Goal: Task Accomplishment & Management: Use online tool/utility

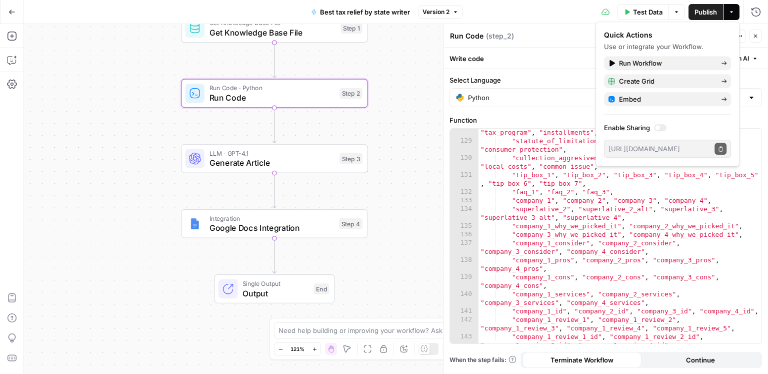
scroll to position [1403, 0]
drag, startPoint x: 542, startPoint y: 23, endPoint x: 534, endPoint y: 23, distance: 7.5
click at [542, 23] on div "Test Data Options Publish Actions Run History" at bounding box center [615, 12] width 305 height 24
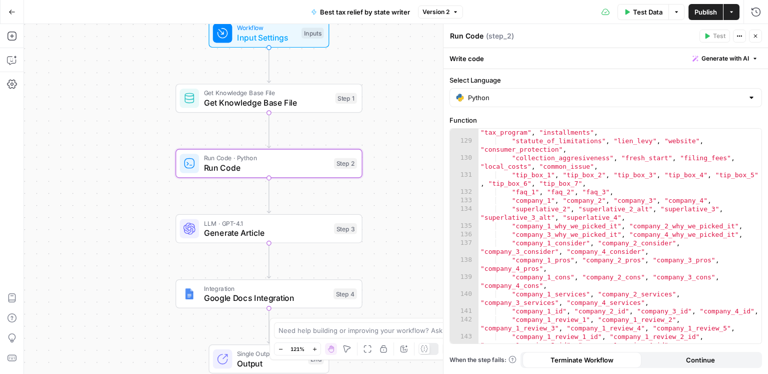
drag, startPoint x: 401, startPoint y: 108, endPoint x: 390, endPoint y: 198, distance: 90.2
click at [390, 198] on div "Workflow Input Settings Inputs Get Knowledge Base File Get Knowledge Base File …" at bounding box center [396, 199] width 744 height 350
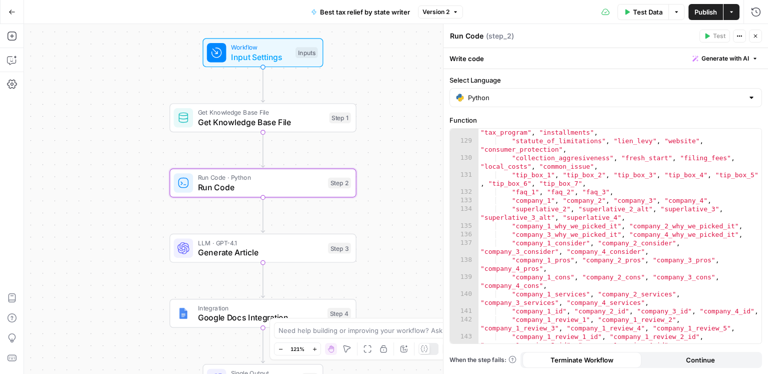
click at [317, 124] on span "Get Knowledge Base File" at bounding box center [261, 122] width 127 height 12
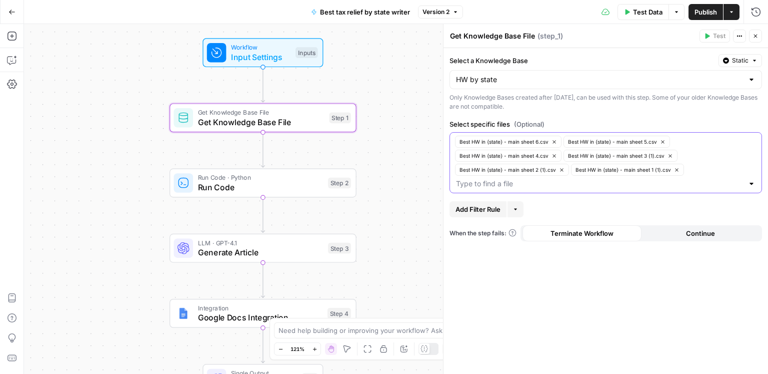
click at [552, 139] on icon "button" at bounding box center [555, 142] width 6 height 6
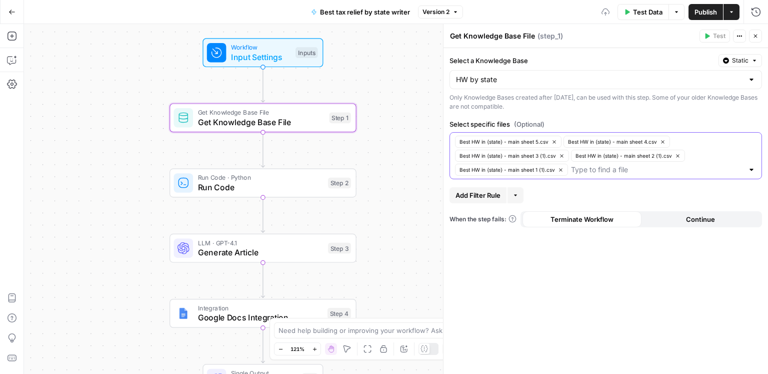
click at [553, 139] on icon "button" at bounding box center [555, 142] width 6 height 6
click at [550, 83] on input "Select a Knowledge Base" at bounding box center [600, 80] width 288 height 10
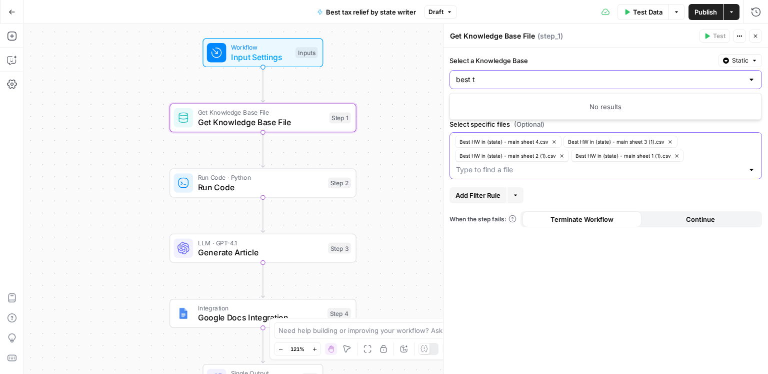
type input "best t"
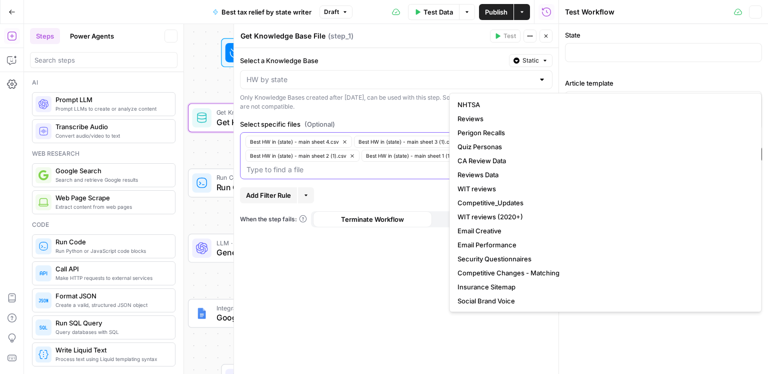
click at [526, 86] on div at bounding box center [396, 79] width 313 height 19
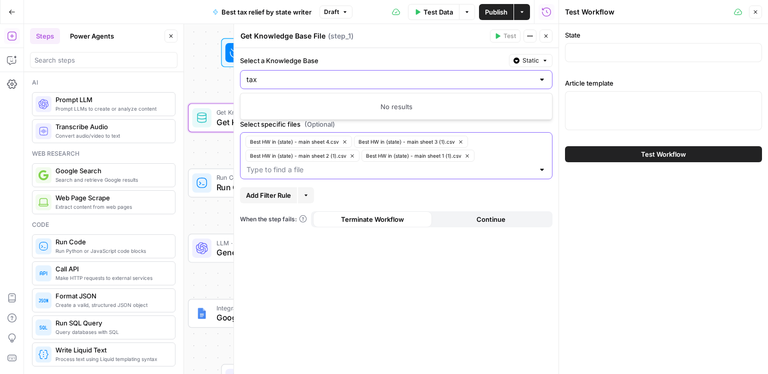
type input "HW by state"
click at [759, 17] on button "Close" at bounding box center [755, 12] width 13 height 13
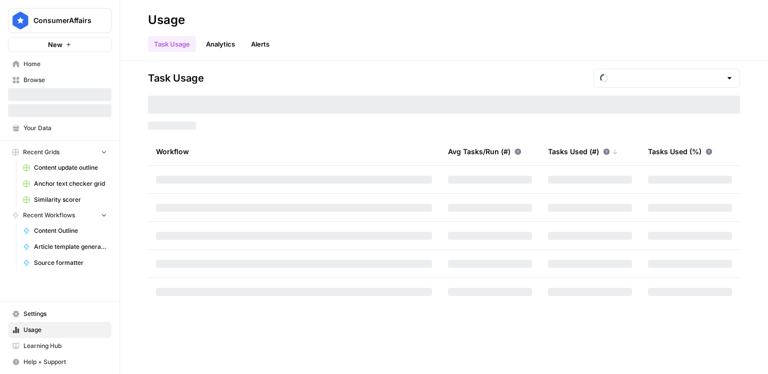
type input "October Tasks"
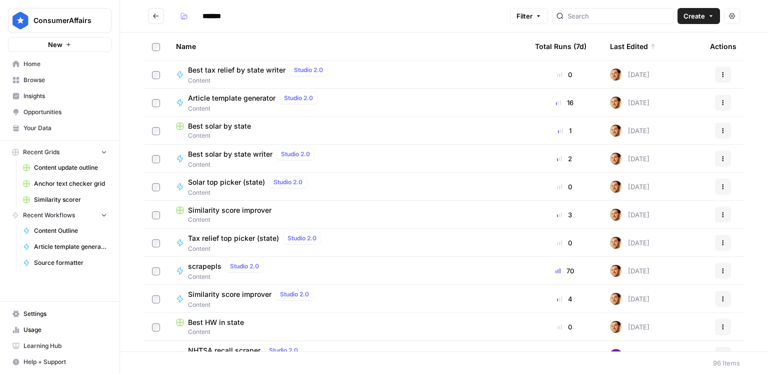
click at [686, 19] on span "Create" at bounding box center [695, 16] width 22 height 10
click at [667, 43] on span "Grid" at bounding box center [680, 40] width 56 height 10
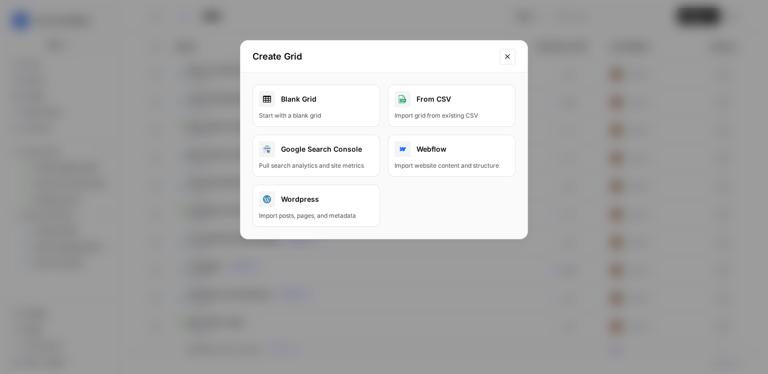
click at [346, 105] on div "Blank Grid" at bounding box center [316, 99] width 115 height 16
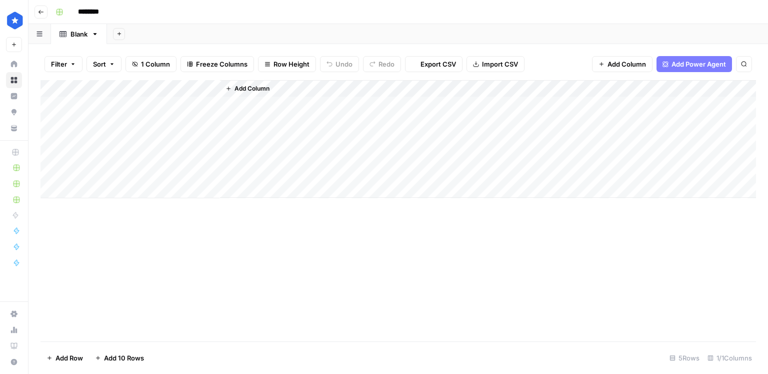
click at [90, 13] on input "********" at bounding box center [102, 12] width 56 height 16
click at [92, 12] on input "********" at bounding box center [102, 12] width 56 height 16
type input "**********"
drag, startPoint x: 113, startPoint y: 8, endPoint x: 131, endPoint y: 8, distance: 18.0
click at [113, 8] on input "**********" at bounding box center [127, 12] width 106 height 16
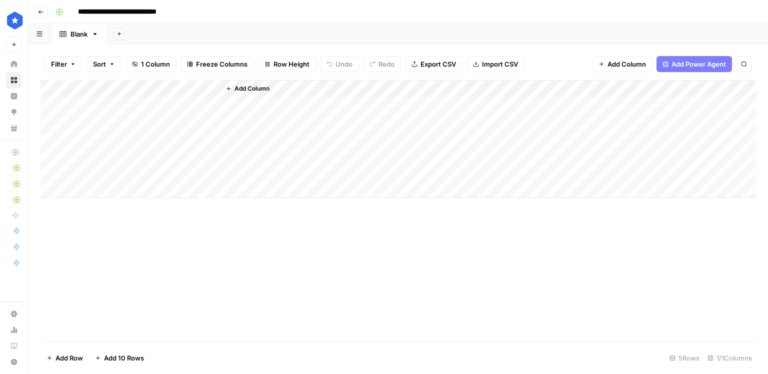
click at [85, 33] on div "Blank" at bounding box center [79, 34] width 17 height 10
type input "**********"
click at [219, 21] on header "**********" at bounding box center [399, 12] width 740 height 24
click at [141, 87] on div "Add Column" at bounding box center [399, 139] width 716 height 118
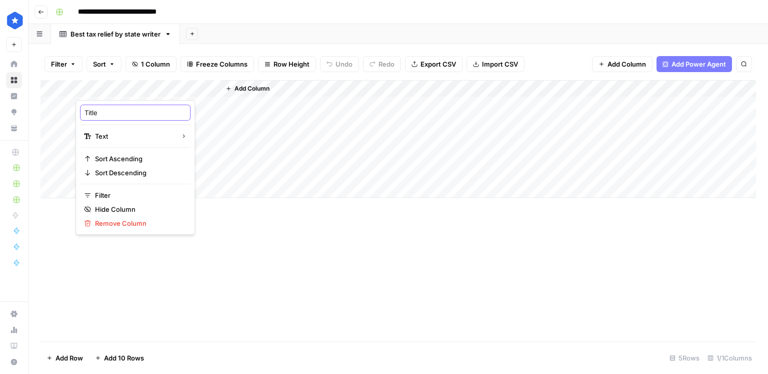
click at [127, 117] on input "Title" at bounding box center [136, 113] width 102 height 10
type input "State"
click at [242, 92] on span "Add Column" at bounding box center [252, 88] width 35 height 9
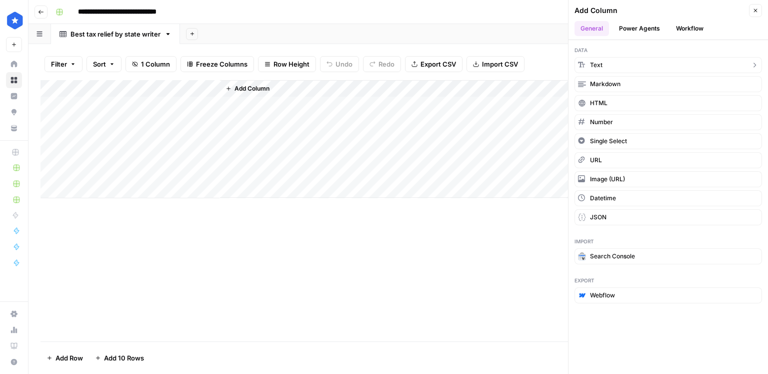
click at [598, 65] on span "Text" at bounding box center [596, 65] width 13 height 9
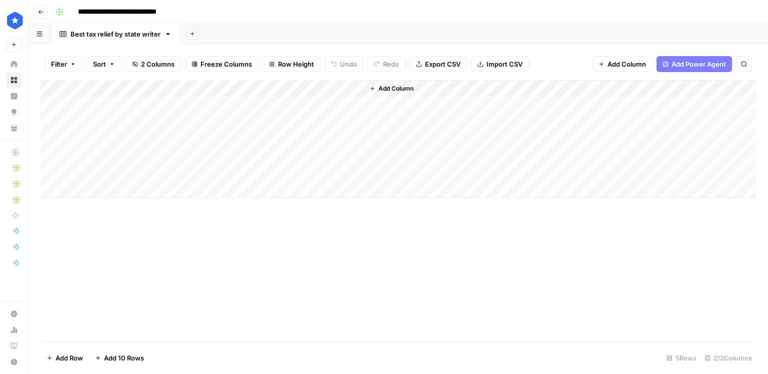
click at [253, 87] on div "Add Column" at bounding box center [399, 139] width 716 height 118
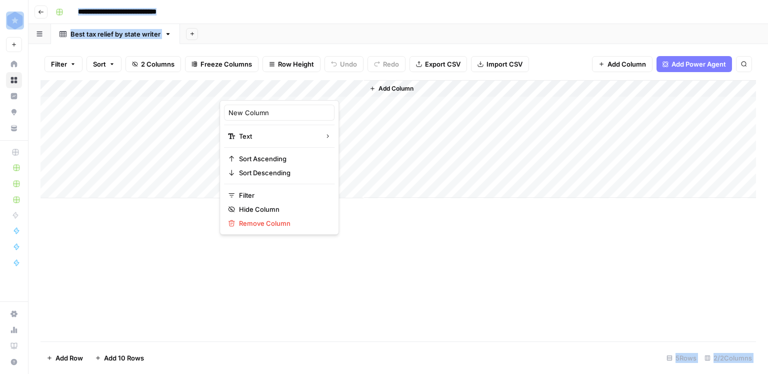
click at [253, 87] on div at bounding box center [292, 90] width 145 height 20
click at [261, 109] on input "New Column" at bounding box center [280, 113] width 102 height 10
type input "Article template"
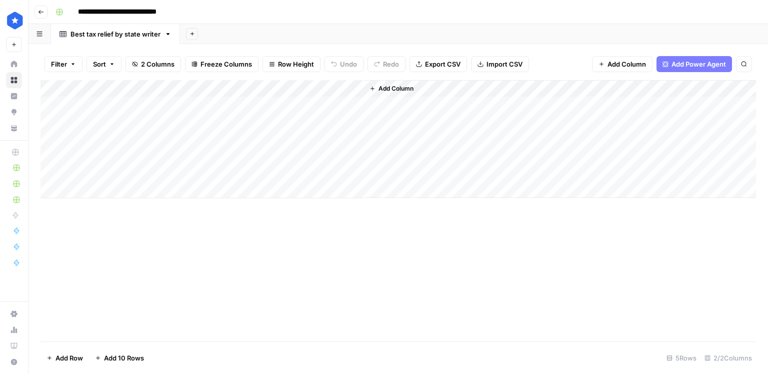
click at [276, 130] on div "Add Column" at bounding box center [399, 139] width 716 height 118
click at [334, 88] on div "Add Column" at bounding box center [399, 139] width 716 height 118
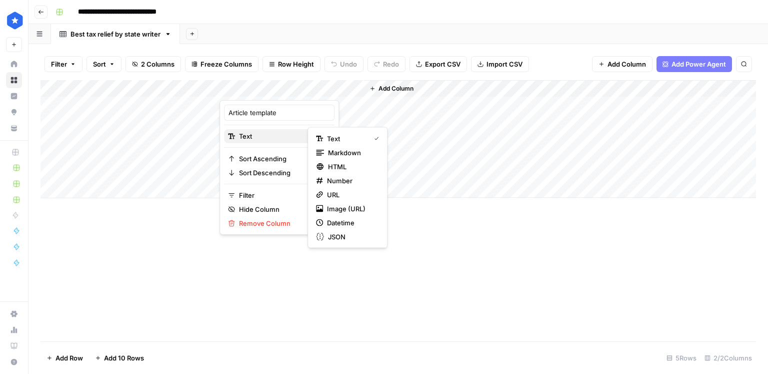
click at [288, 142] on button "Text" at bounding box center [279, 136] width 111 height 14
click at [331, 151] on span "Markdown" at bounding box center [351, 153] width 47 height 10
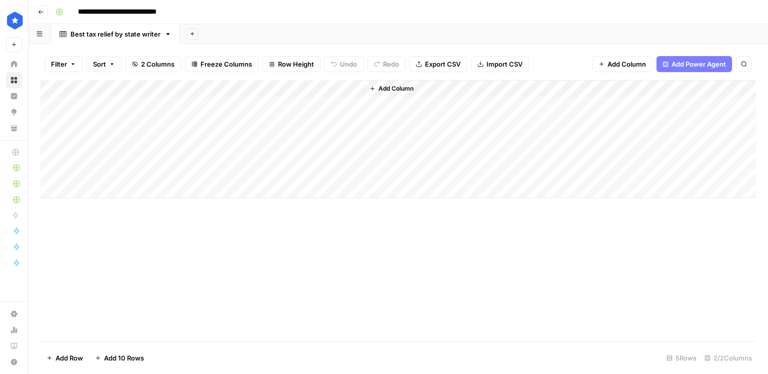
click at [387, 92] on span "Add Column" at bounding box center [396, 88] width 35 height 9
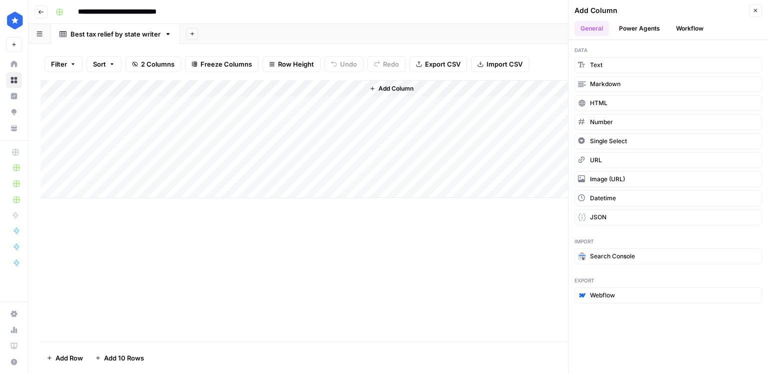
click at [675, 30] on button "Workflow" at bounding box center [690, 28] width 40 height 15
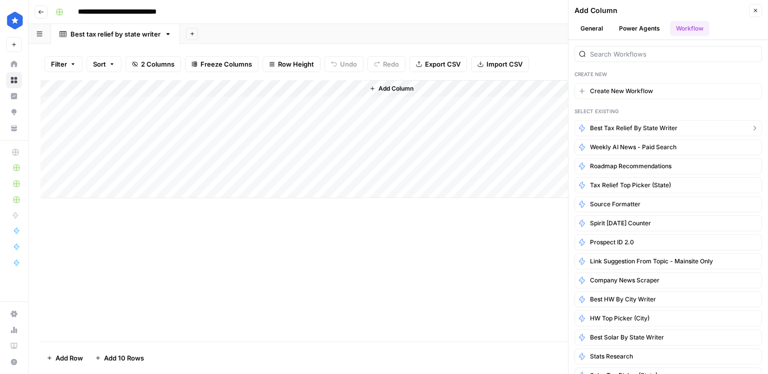
click at [625, 128] on span "Best tax relief by state writer" at bounding box center [634, 128] width 88 height 9
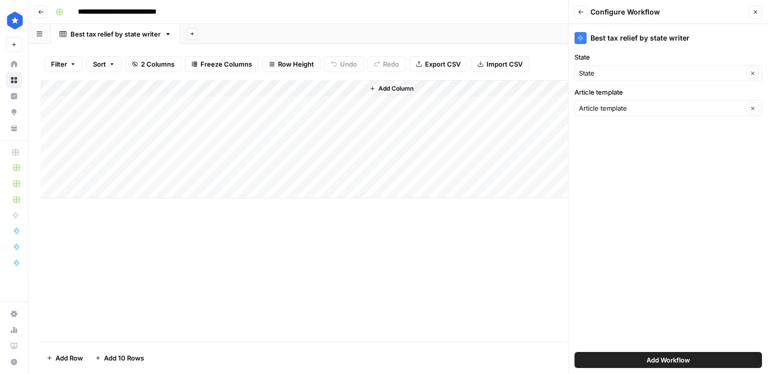
click at [649, 357] on span "Add Workflow" at bounding box center [669, 360] width 44 height 10
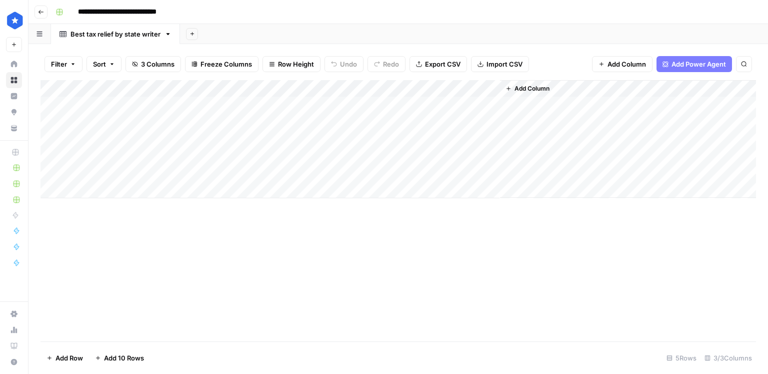
click at [296, 101] on div "Add Column" at bounding box center [399, 139] width 716 height 118
click at [352, 102] on div "Add Column" at bounding box center [399, 139] width 716 height 118
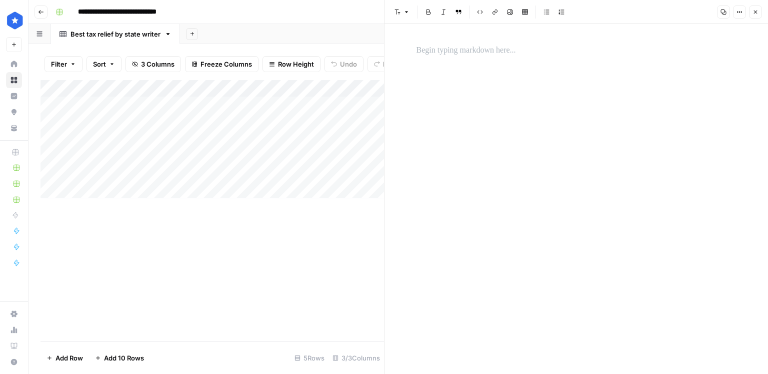
click at [429, 57] on div at bounding box center [577, 50] width 332 height 21
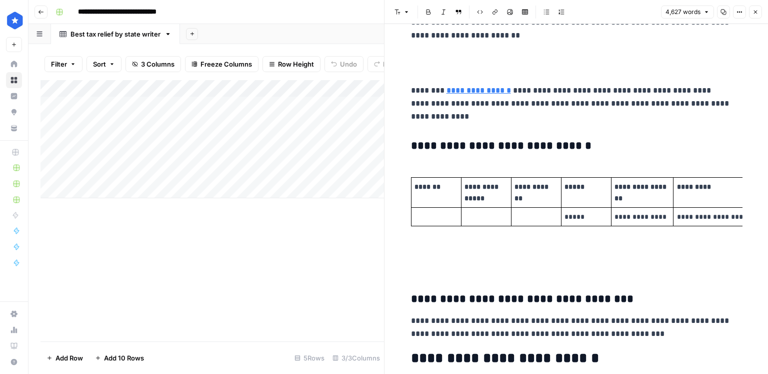
scroll to position [672, 0]
click at [480, 93] on link "**********" at bounding box center [479, 91] width 65 height 8
click at [487, 90] on link "**********" at bounding box center [479, 91] width 65 height 8
click at [502, 91] on link "**********" at bounding box center [479, 91] width 65 height 8
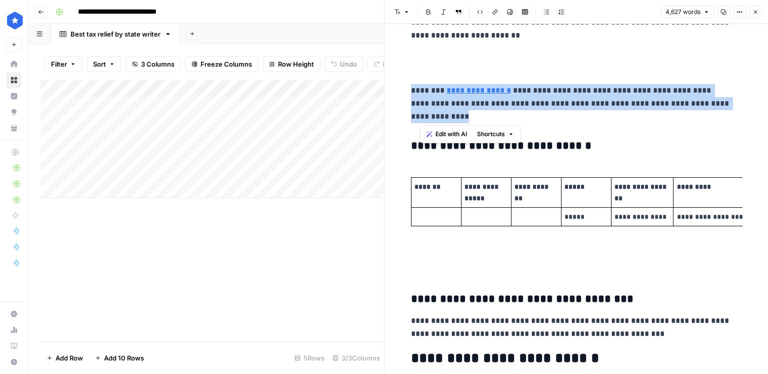
scroll to position [0, 0]
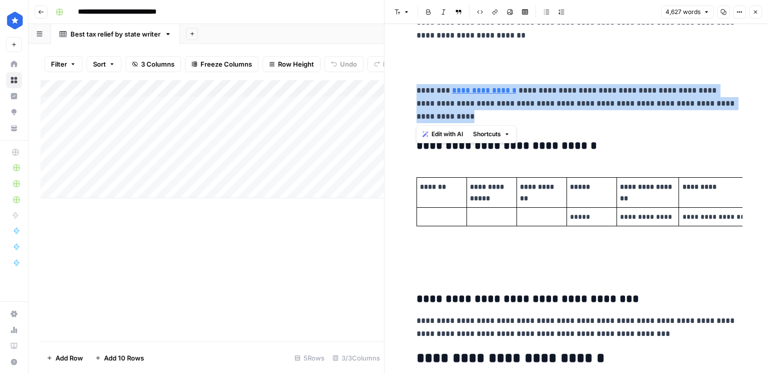
drag, startPoint x: 462, startPoint y: 118, endPoint x: 409, endPoint y: 93, distance: 58.4
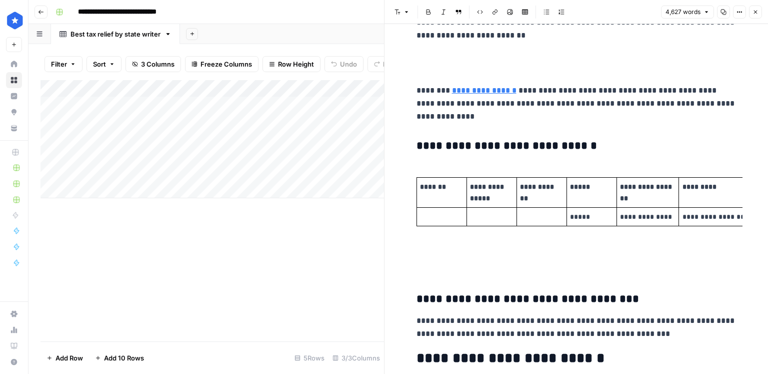
click at [473, 90] on link "**********" at bounding box center [484, 91] width 65 height 8
click at [503, 77] on input "https://docs.google.com/document/d/165kxzhnPop4Znt57YJmguFgzb00Y2r8bhvzkXbGpVpM…" at bounding box center [518, 76] width 133 height 10
click at [596, 72] on body "**********" at bounding box center [384, 187] width 768 height 374
click at [513, 91] on p "**********" at bounding box center [577, 103] width 320 height 39
click at [505, 91] on link "**********" at bounding box center [484, 91] width 65 height 8
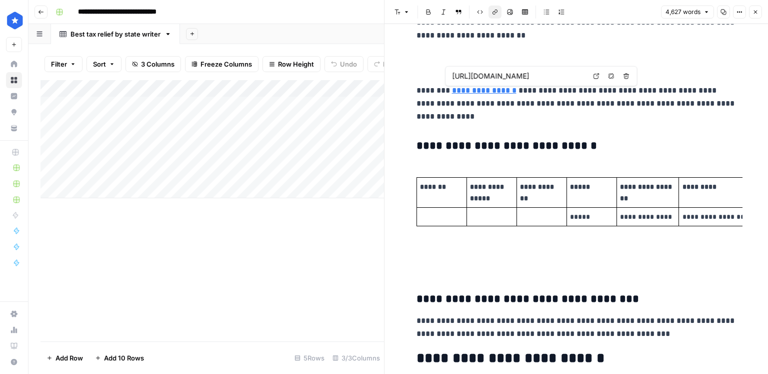
click at [505, 91] on link "**********" at bounding box center [484, 91] width 65 height 8
click at [597, 76] on icon at bounding box center [596, 76] width 6 height 6
click at [168, 107] on div "Add Column" at bounding box center [213, 139] width 344 height 118
click at [132, 109] on textarea at bounding box center [155, 106] width 160 height 14
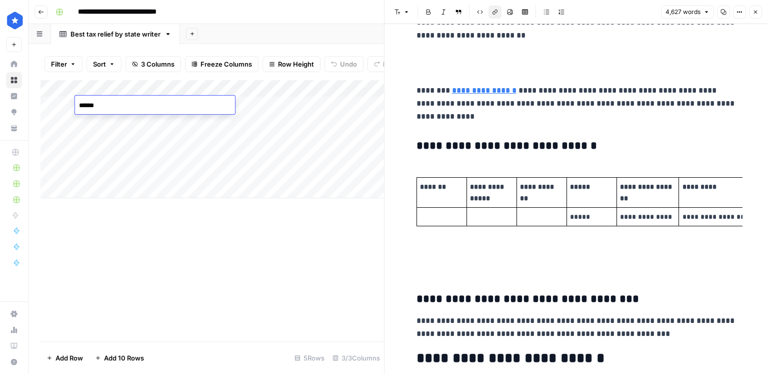
type textarea "*******"
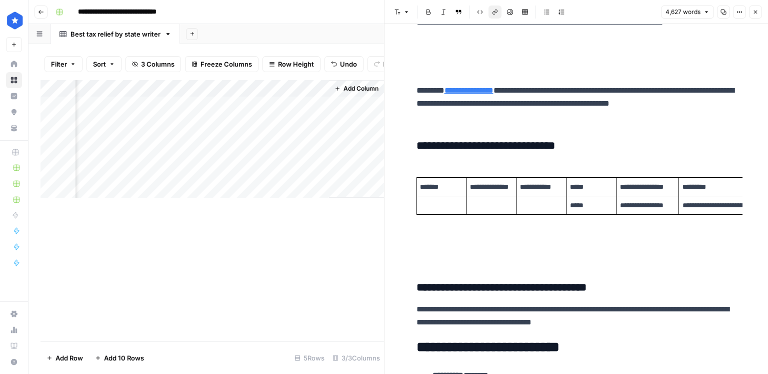
click at [268, 105] on div "Add Column" at bounding box center [213, 139] width 344 height 118
click at [755, 9] on icon "button" at bounding box center [756, 12] width 6 height 6
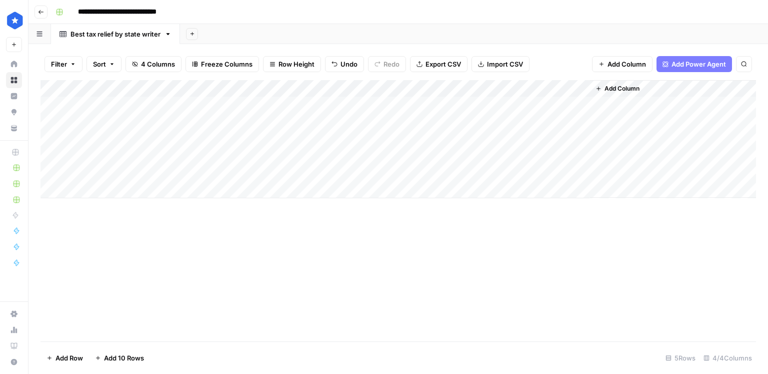
click at [581, 103] on div "Add Column" at bounding box center [399, 139] width 716 height 118
click at [358, 103] on div "Add Column" at bounding box center [399, 139] width 716 height 118
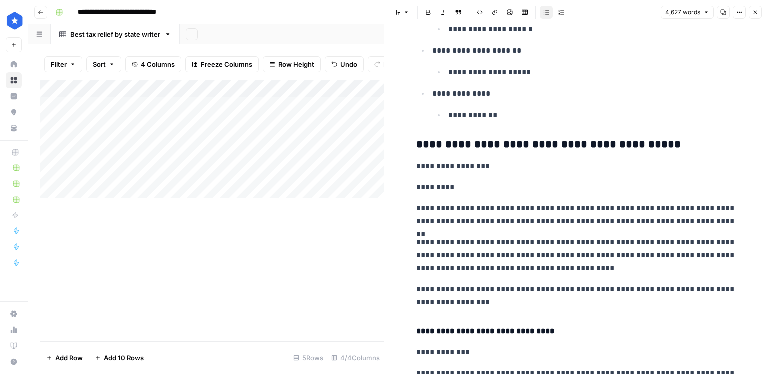
scroll to position [2756, 0]
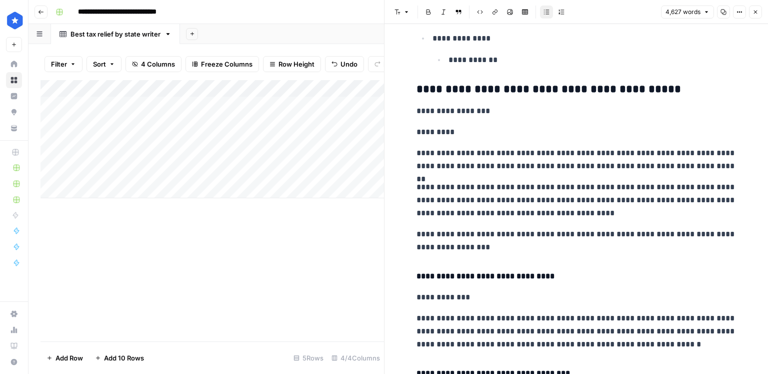
click at [417, 130] on p "*********" at bounding box center [577, 132] width 320 height 13
click at [417, 128] on p "*********" at bounding box center [577, 132] width 320 height 13
click at [417, 126] on p "*********" at bounding box center [577, 132] width 320 height 13
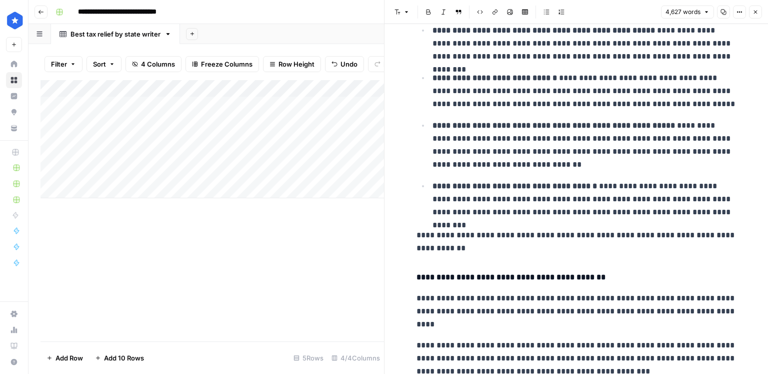
scroll to position [0, 0]
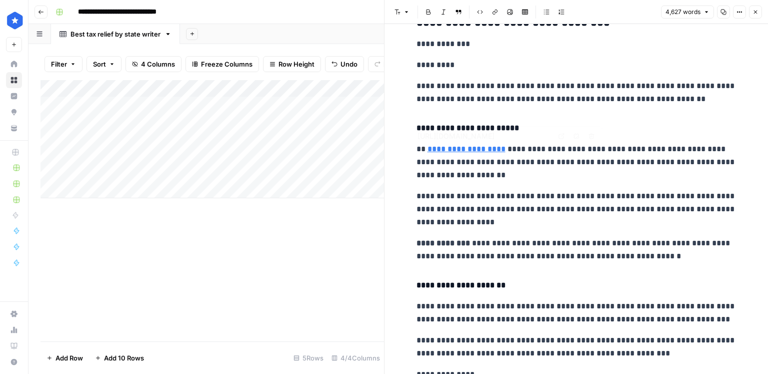
type input "https://www.consumeraffairs.com/finance/what-is-an-offer-in-compromise.html"
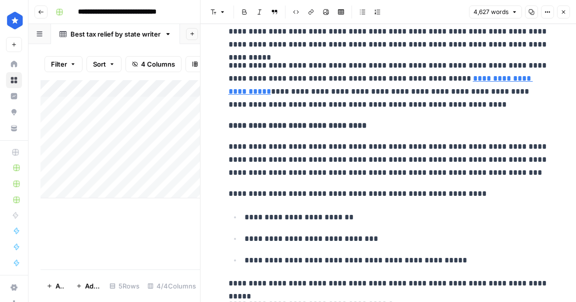
scroll to position [9943, 0]
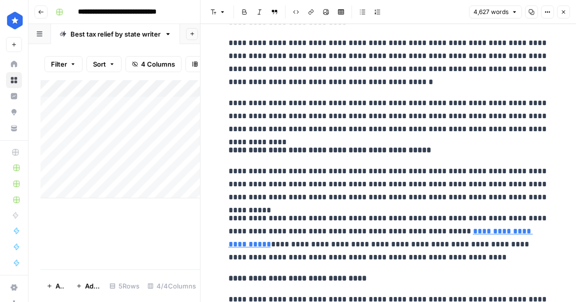
click at [562, 12] on icon "button" at bounding box center [564, 12] width 6 height 6
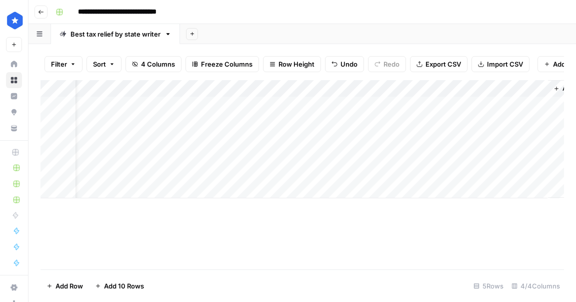
scroll to position [0, 63]
click at [414, 104] on div "Add Column" at bounding box center [303, 139] width 524 height 118
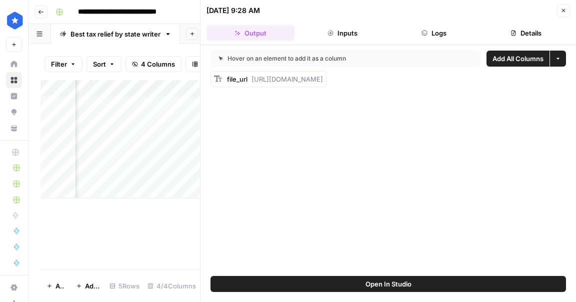
click at [492, 34] on button "Details" at bounding box center [526, 33] width 88 height 16
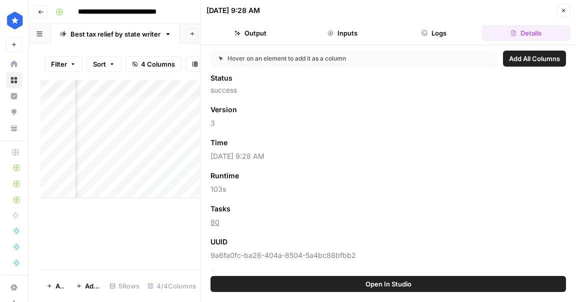
click at [560, 14] on button "Close" at bounding box center [563, 10] width 13 height 13
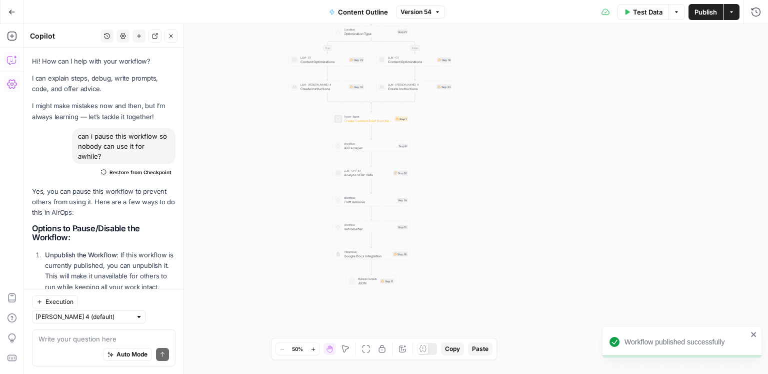
scroll to position [800, 0]
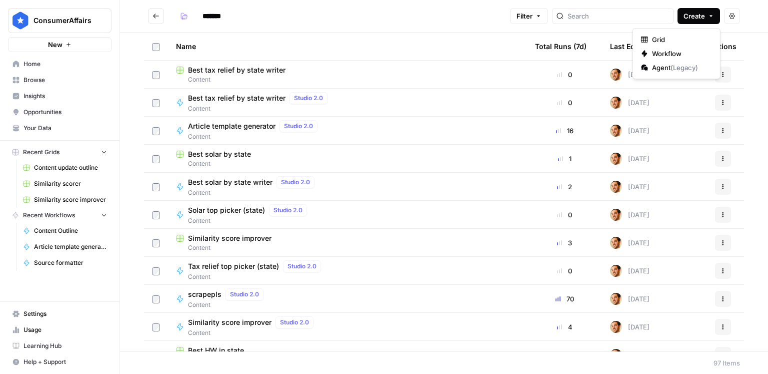
click at [697, 21] on span "Create" at bounding box center [695, 16] width 22 height 10
click at [696, 18] on span "Create" at bounding box center [695, 16] width 22 height 10
click at [52, 131] on span "Your Data" at bounding box center [66, 128] width 84 height 9
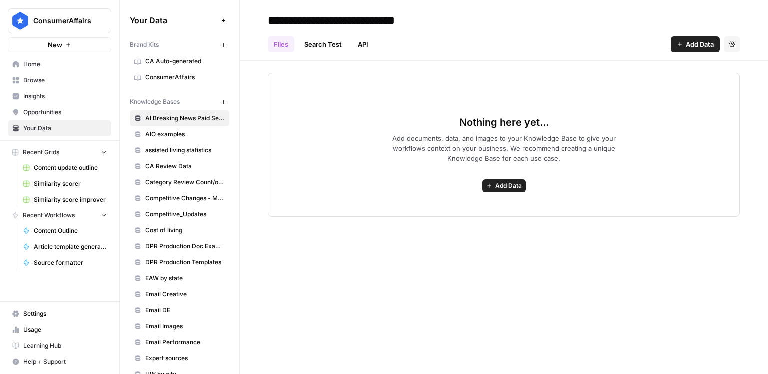
click at [501, 180] on button "Add Data" at bounding box center [505, 185] width 44 height 13
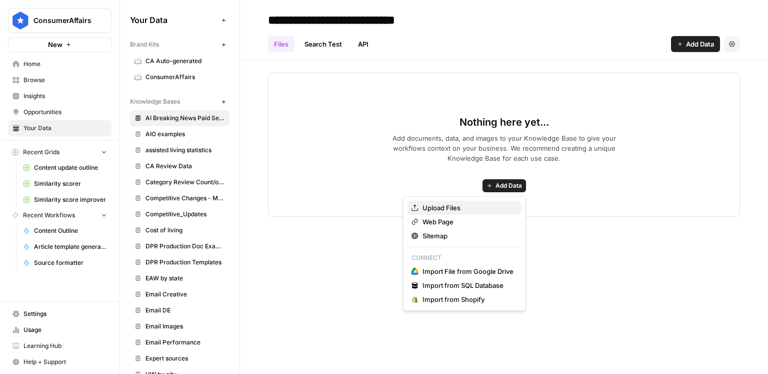
click at [477, 203] on span "Upload Files" at bounding box center [468, 208] width 91 height 10
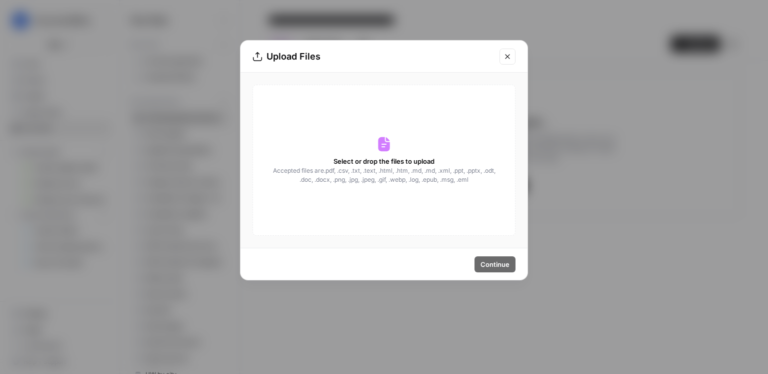
click at [385, 140] on icon at bounding box center [384, 144] width 16 height 16
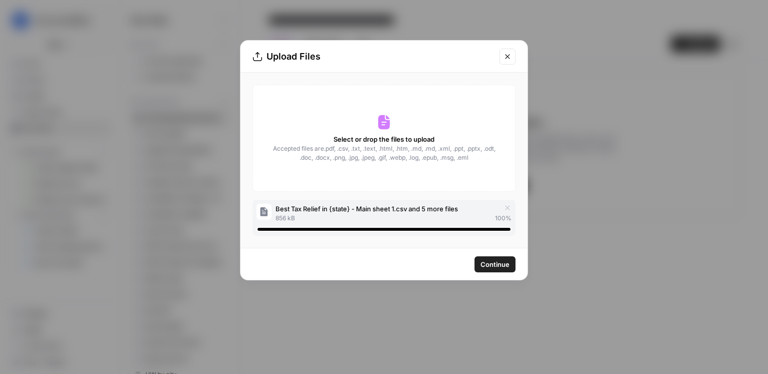
click at [493, 262] on span "Continue" at bounding box center [495, 264] width 29 height 10
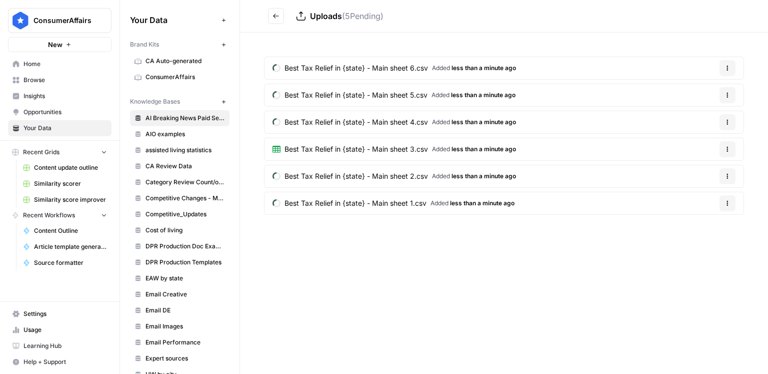
click at [276, 19] on icon "Go back" at bounding box center [276, 16] width 7 height 7
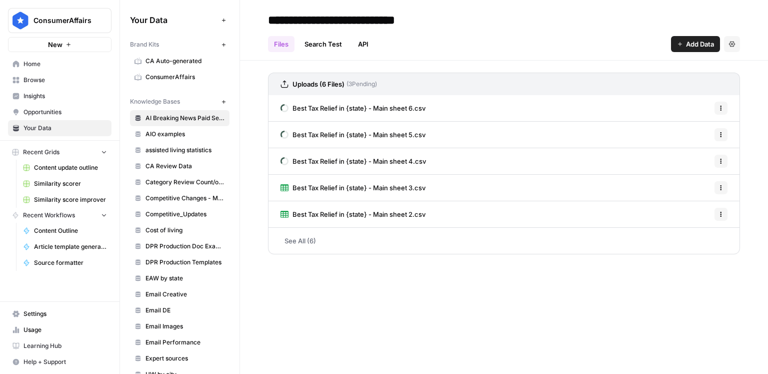
click at [306, 25] on input "**********" at bounding box center [356, 20] width 184 height 20
drag, startPoint x: 302, startPoint y: 24, endPoint x: 241, endPoint y: 21, distance: 61.1
click at [241, 21] on header "**********" at bounding box center [504, 30] width 528 height 61
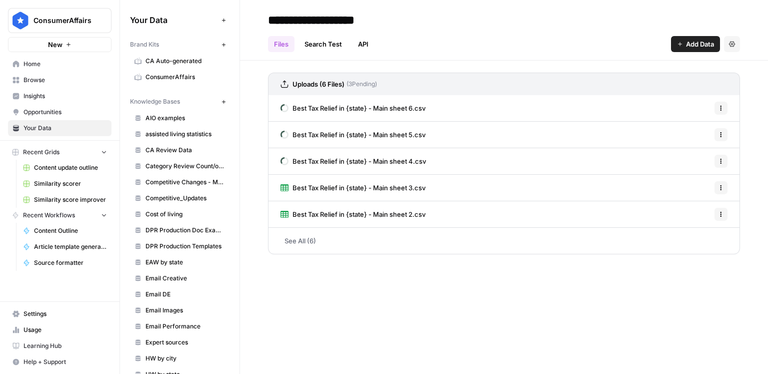
type input "**********"
click at [435, 36] on div "Files Search Test API Add Data Settings" at bounding box center [504, 40] width 472 height 24
click at [326, 50] on link "Search Test" at bounding box center [324, 44] width 50 height 16
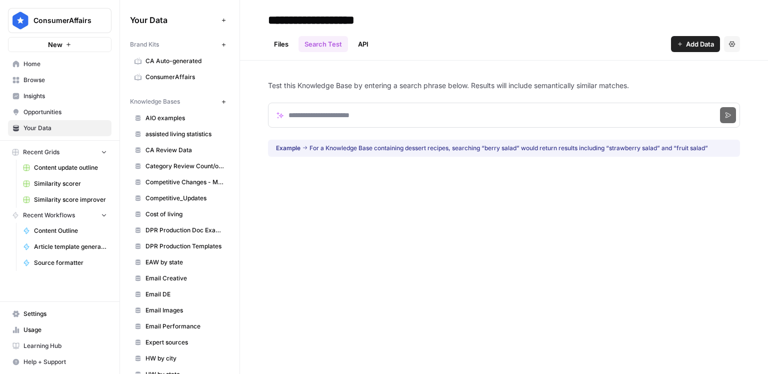
click at [277, 45] on link "Files" at bounding box center [281, 44] width 27 height 16
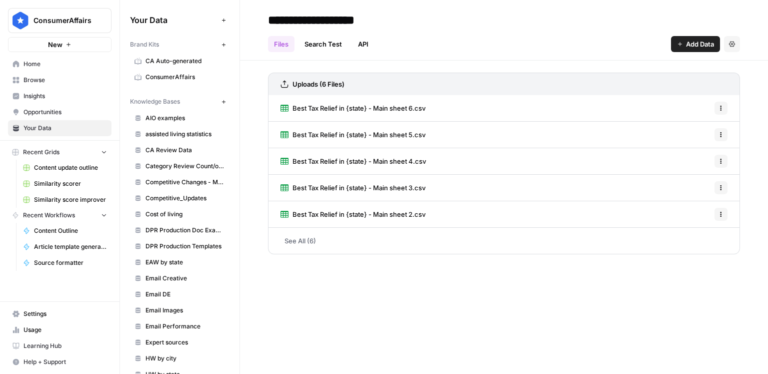
click at [306, 242] on link "See All (6)" at bounding box center [504, 241] width 472 height 26
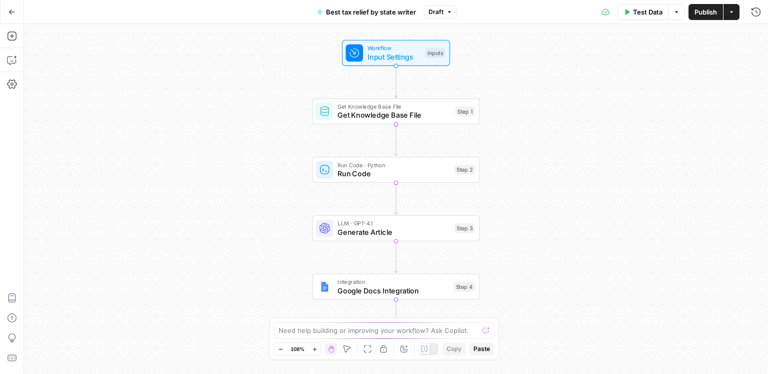
click at [380, 116] on span "Get Knowledge Base File" at bounding box center [395, 115] width 114 height 11
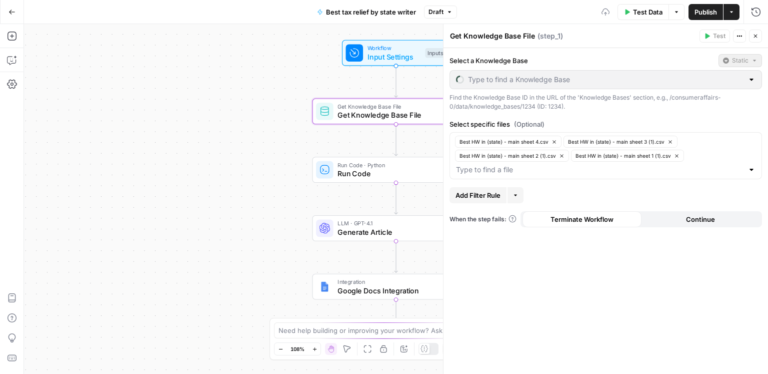
type input "HW by state"
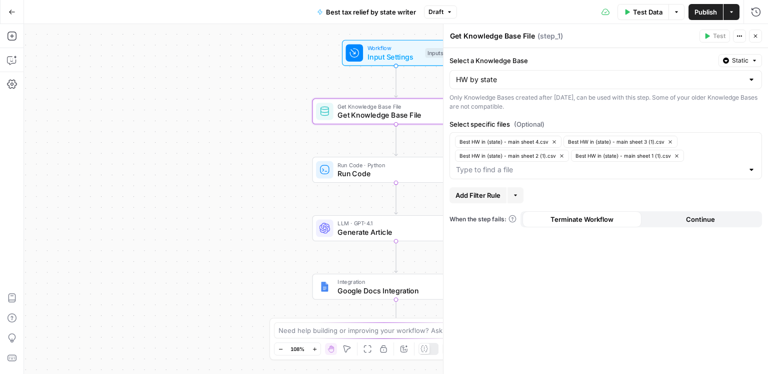
click at [511, 85] on div "HW by state" at bounding box center [606, 79] width 313 height 19
click at [504, 105] on span "Tax relief by state" at bounding box center [604, 105] width 292 height 10
type input "Tax relief by state"
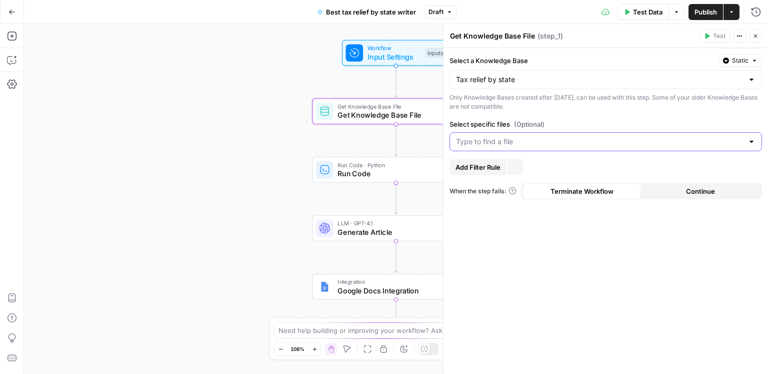
click at [518, 142] on input "Select specific files (Optional)" at bounding box center [600, 142] width 288 height 10
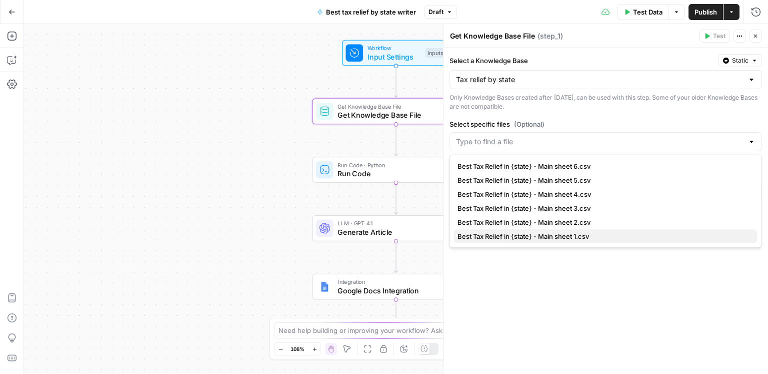
click at [520, 229] on button "Best Tax Relief in {state} - Main sheet 1.csv" at bounding box center [606, 236] width 304 height 14
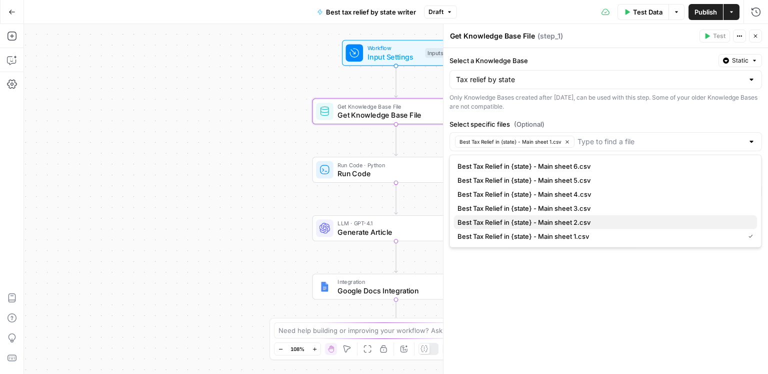
click at [535, 221] on span "Best Tax Relief in {state} - Main sheet 2.csv" at bounding box center [604, 222] width 292 height 10
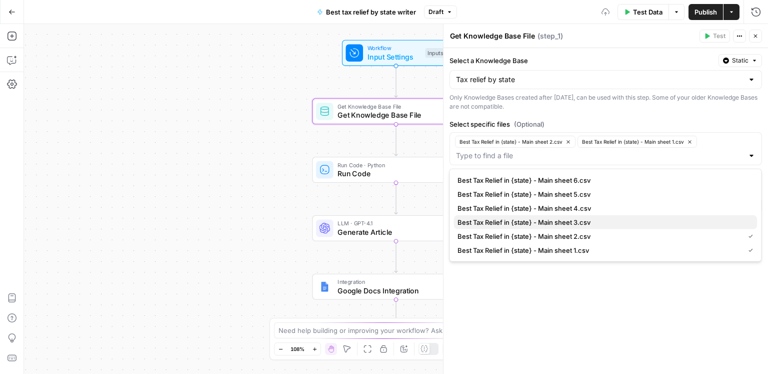
click at [538, 224] on span "Best Tax Relief in {state} - Main sheet 3.csv" at bounding box center [604, 222] width 292 height 10
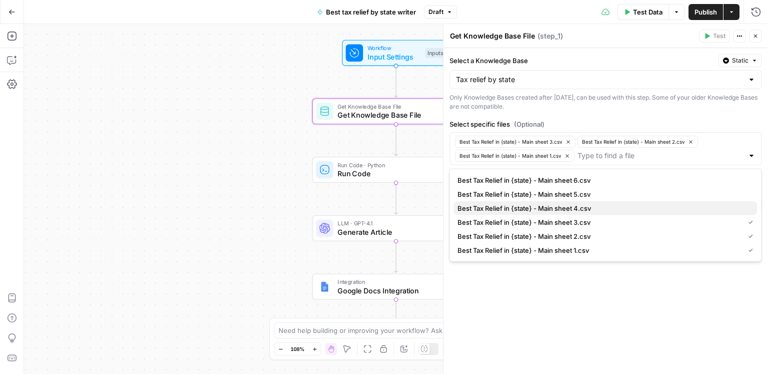
click at [540, 209] on span "Best Tax Relief in {state} - Main sheet 4.csv" at bounding box center [604, 208] width 292 height 10
click at [541, 210] on span "Best Tax Relief in {state} - Main sheet 5.csv" at bounding box center [604, 208] width 292 height 10
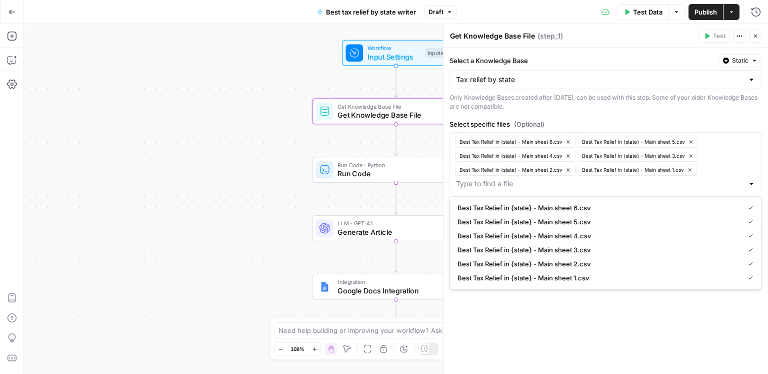
click at [565, 308] on div "Select a Knowledge Base Static Tax relief by state Only Knowledge Bases created…" at bounding box center [606, 211] width 325 height 326
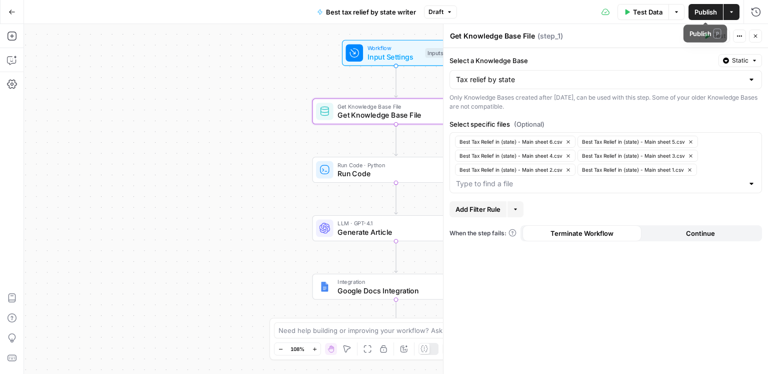
click at [711, 17] on button "Publish" at bounding box center [706, 12] width 35 height 16
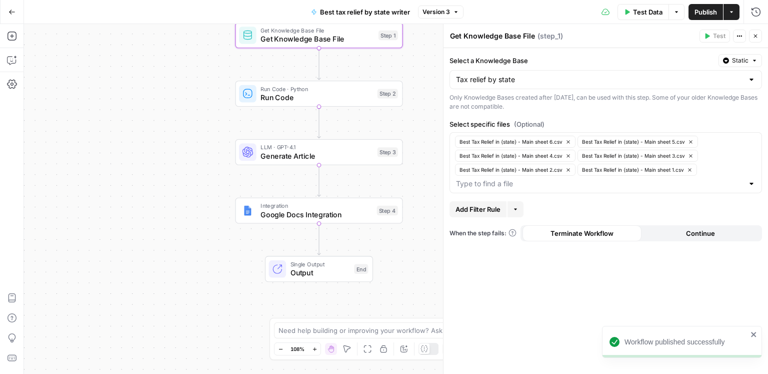
drag, startPoint x: 286, startPoint y: 163, endPoint x: 210, endPoint y: 87, distance: 107.5
click at [210, 87] on div "Workflow Input Settings Inputs Get Knowledge Base File Get Knowledge Base File …" at bounding box center [396, 199] width 744 height 350
click at [283, 159] on span "Generate Article" at bounding box center [317, 156] width 113 height 11
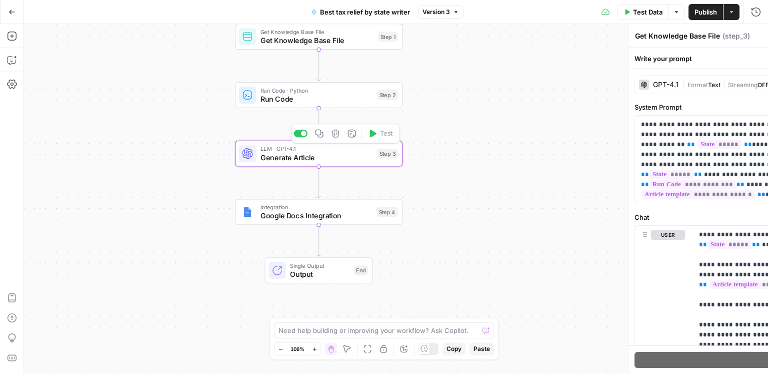
type textarea "Generate Article"
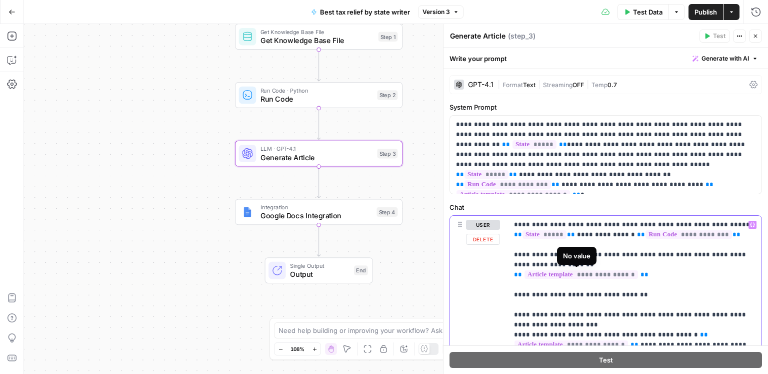
type input "they"
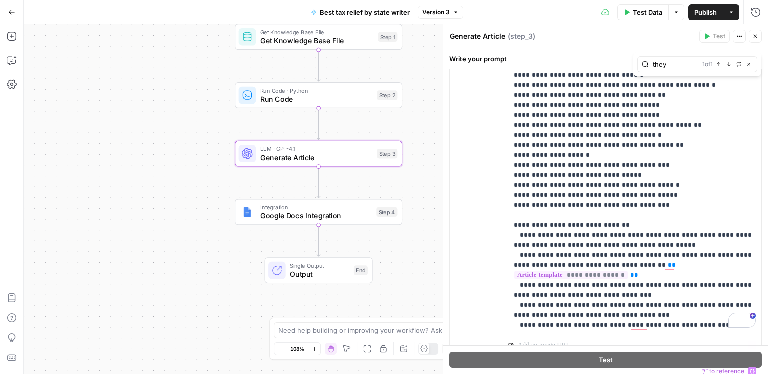
scroll to position [634, 0]
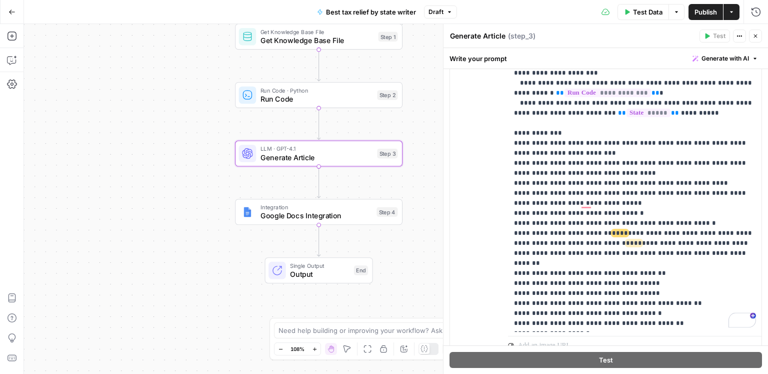
click at [701, 8] on span "Publish" at bounding box center [706, 12] width 23 height 10
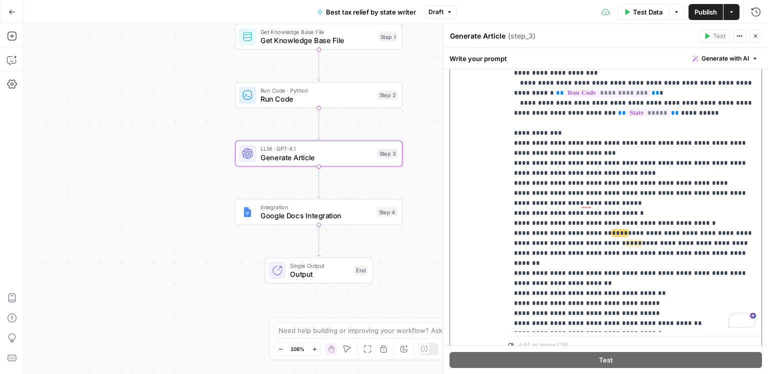
drag, startPoint x: 517, startPoint y: 255, endPoint x: 512, endPoint y: 255, distance: 5.0
click at [512, 255] on div "**********" at bounding box center [635, 128] width 254 height 408
click at [703, 16] on span "Publish" at bounding box center [706, 12] width 23 height 10
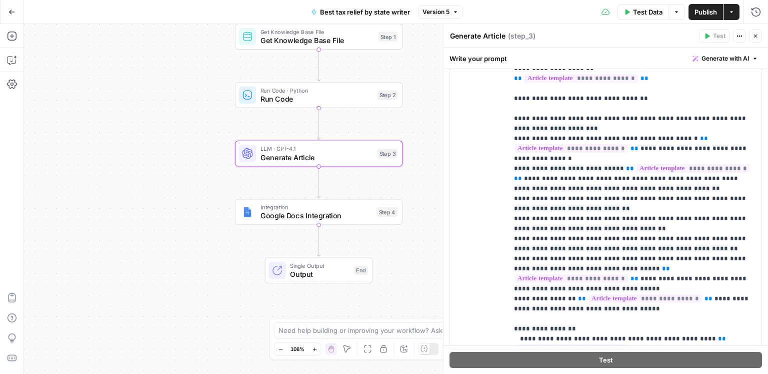
scroll to position [197, 0]
click at [15, 61] on icon "button" at bounding box center [12, 60] width 10 height 10
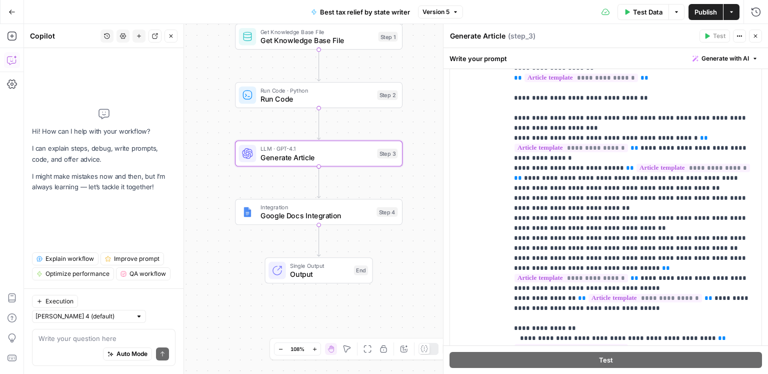
click at [83, 330] on div "Write your question here Auto Mode Send" at bounding box center [104, 347] width 144 height 37
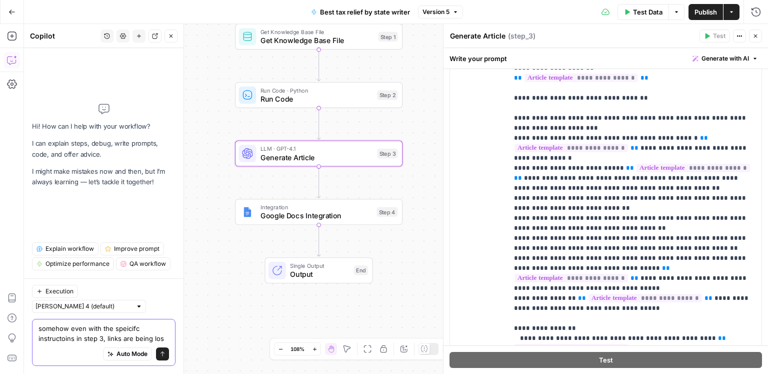
type textarea "somehow even with the speicifc instructoins in step 3, links are being lost"
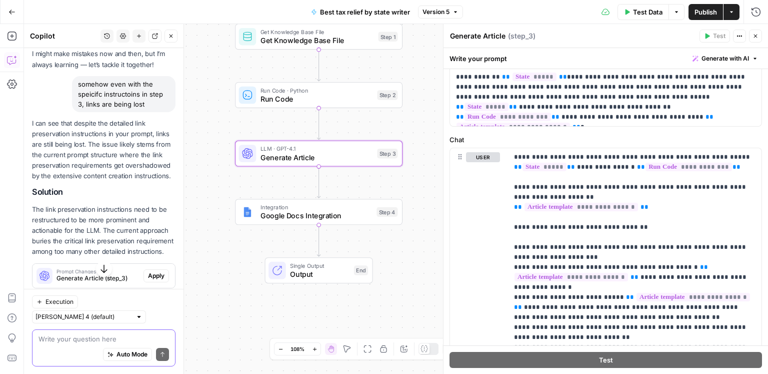
scroll to position [60, 0]
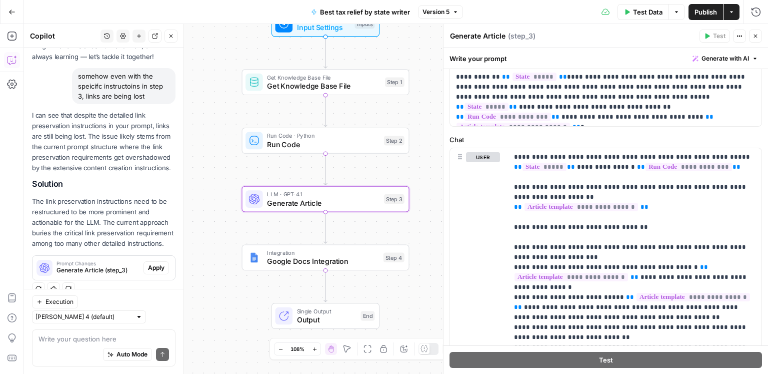
click at [158, 266] on span "Apply" at bounding box center [156, 267] width 17 height 9
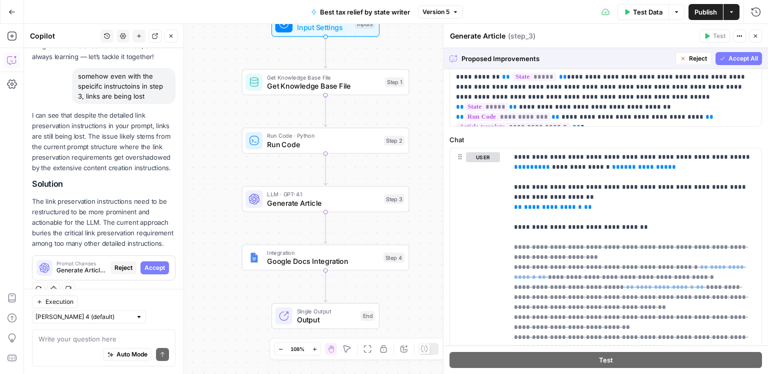
click at [737, 59] on span "Accept All" at bounding box center [744, 58] width 30 height 9
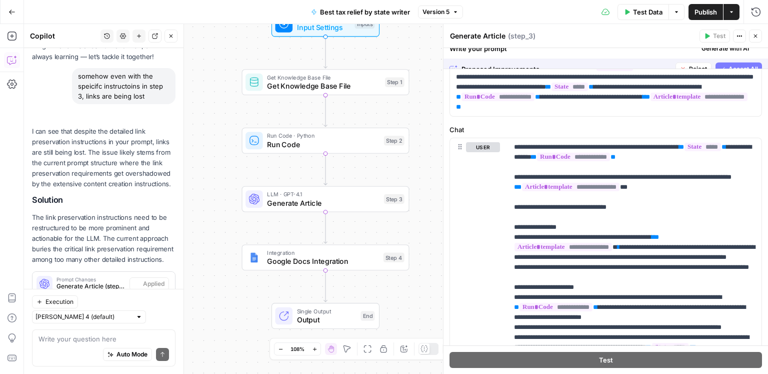
scroll to position [0, 0]
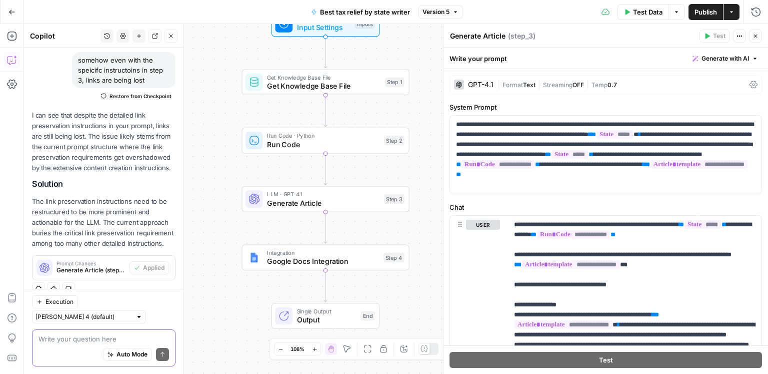
click at [89, 338] on textarea at bounding box center [104, 338] width 131 height 10
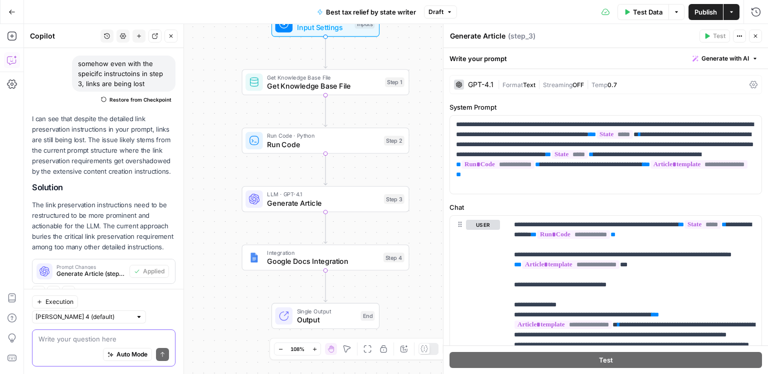
click at [94, 343] on textarea at bounding box center [104, 338] width 131 height 10
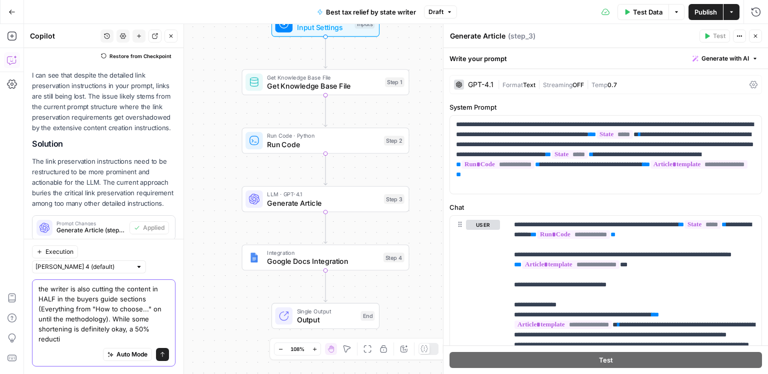
scroll to position [126, 0]
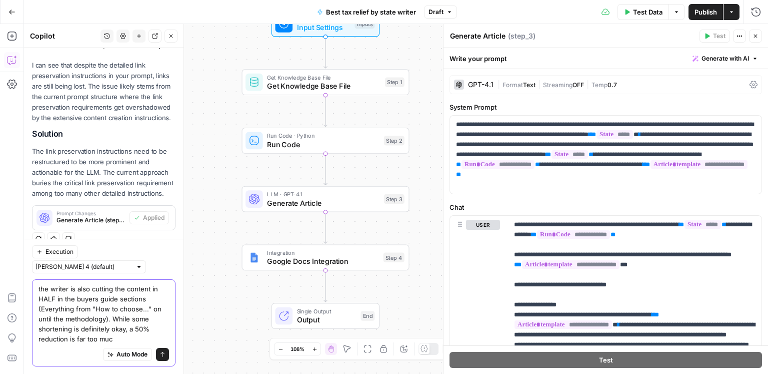
type textarea "the writer is also cutting the content in HALF in the buyers guide sections (Ev…"
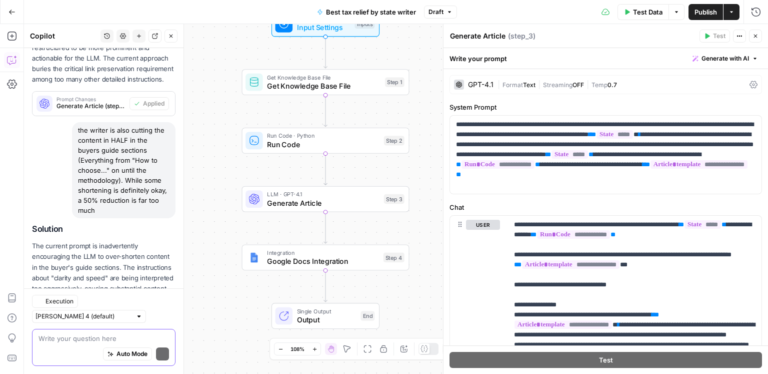
scroll to position [285, 0]
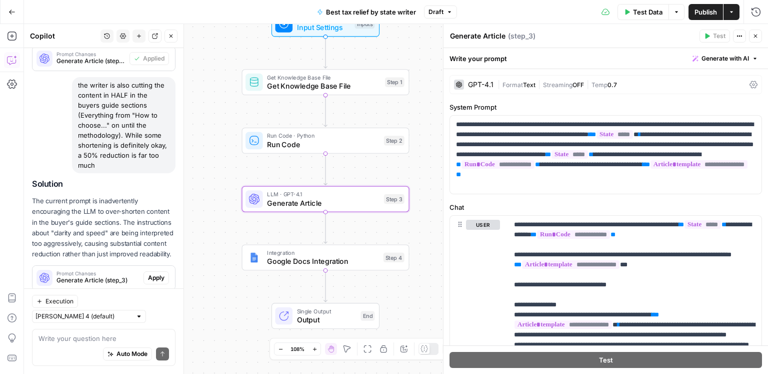
click at [157, 273] on span "Apply" at bounding box center [156, 277] width 17 height 9
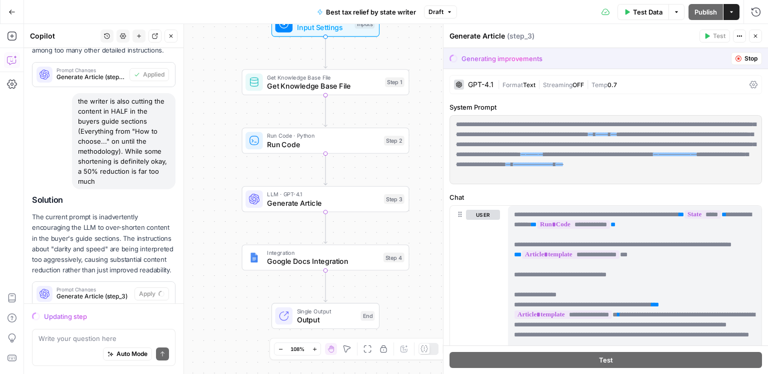
scroll to position [269, 0]
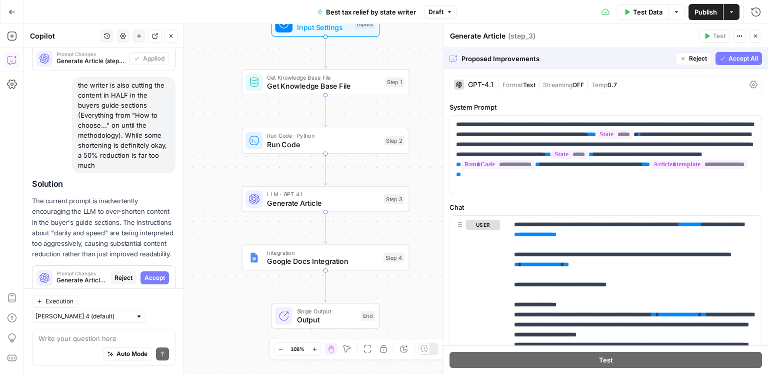
click at [738, 60] on span "Accept All" at bounding box center [744, 58] width 30 height 9
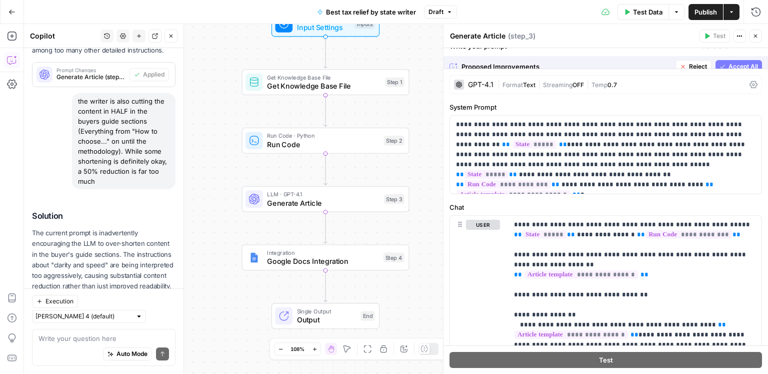
scroll to position [301, 0]
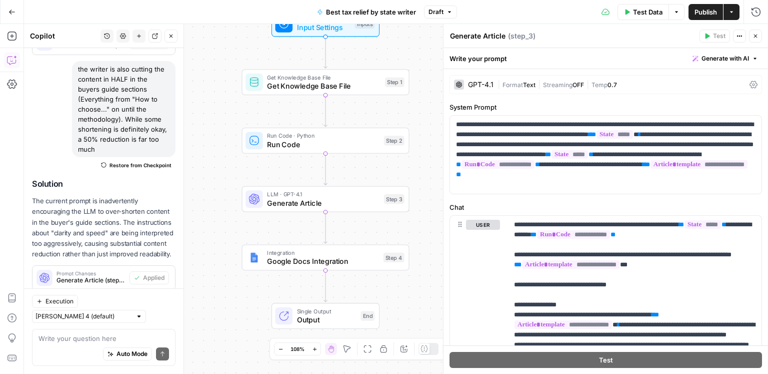
click at [704, 9] on span "Publish" at bounding box center [706, 12] width 23 height 10
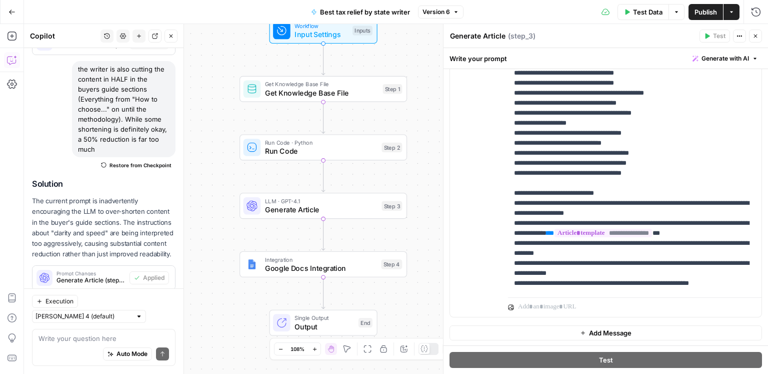
scroll to position [547, 0]
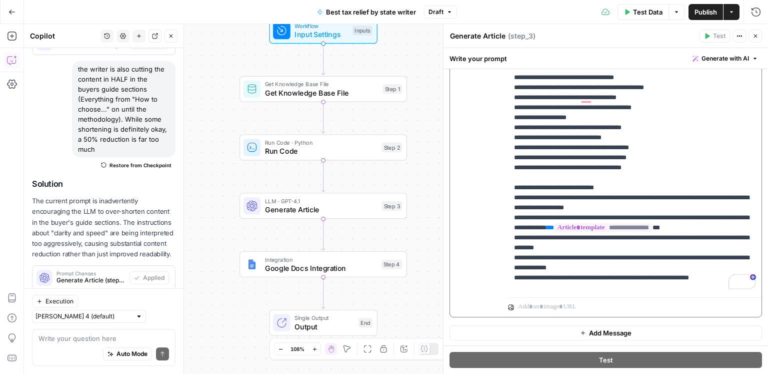
click at [707, 10] on span "Publish" at bounding box center [706, 12] width 23 height 10
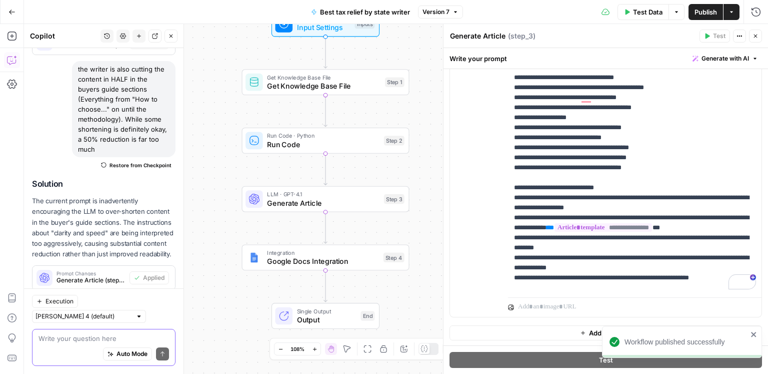
click at [116, 336] on textarea at bounding box center [104, 338] width 131 height 10
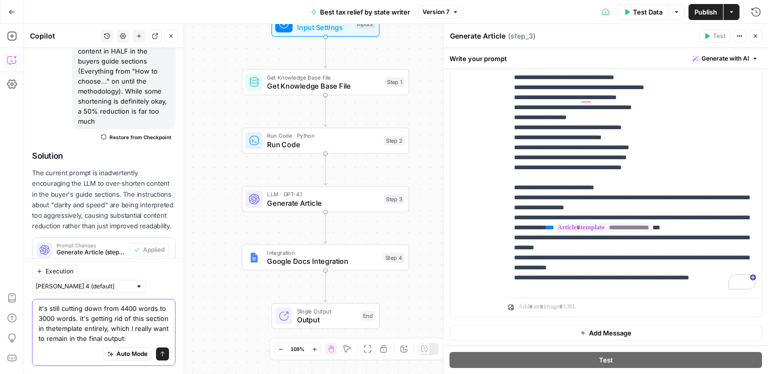
scroll to position [331, 0]
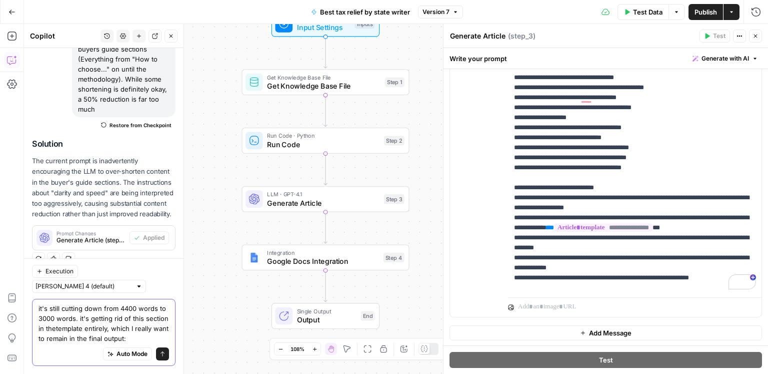
paste textarea "The most common complaints about tax relief companies we see on ConsumerAffairs…"
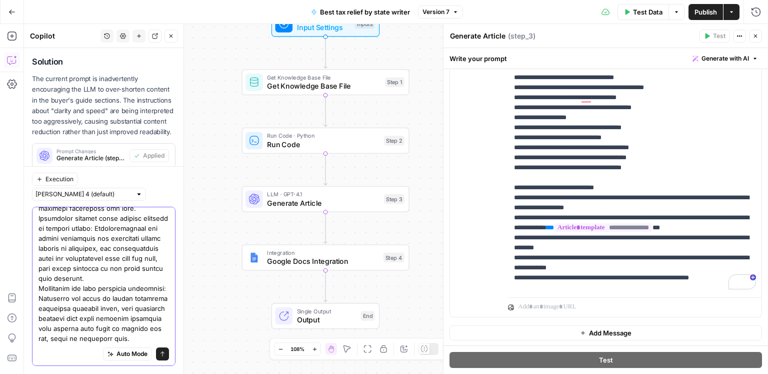
scroll to position [0, 0]
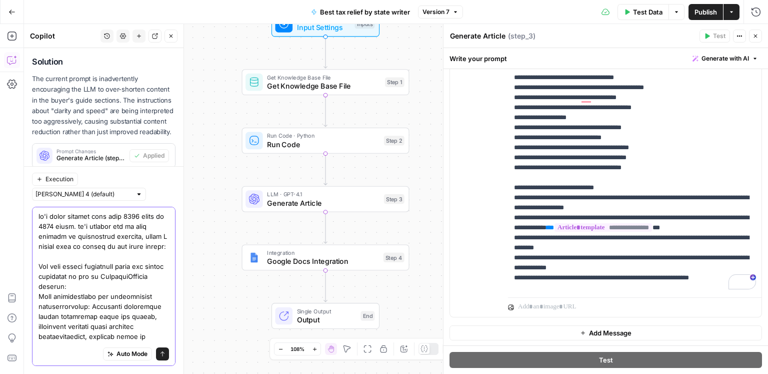
drag, startPoint x: 146, startPoint y: 330, endPoint x: 155, endPoint y: 328, distance: 9.7
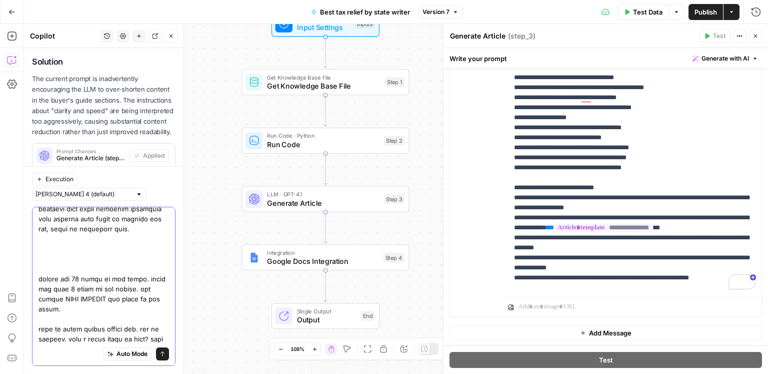
scroll to position [418, 0]
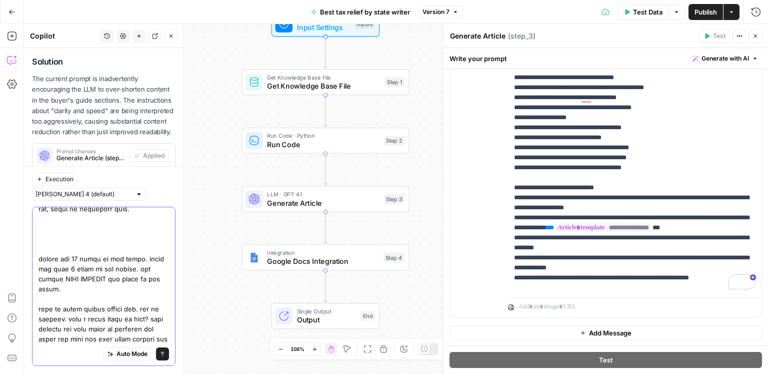
type textarea "it's still cutting down from 4400 words to 3000 words. it's getting rid of this…"
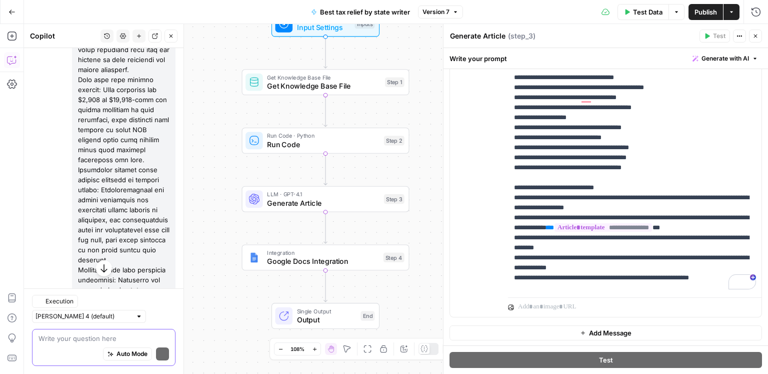
scroll to position [1211, 0]
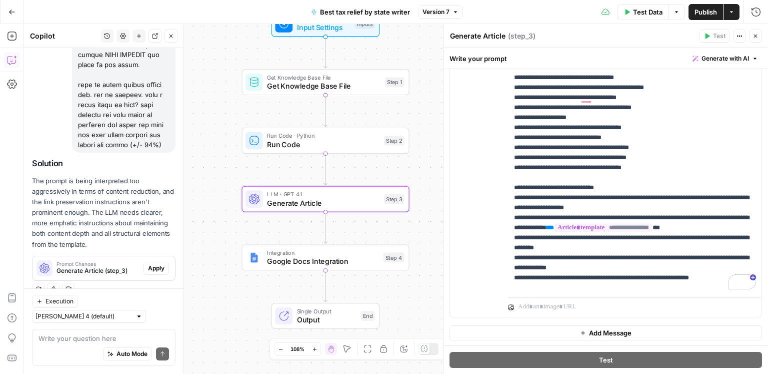
click at [162, 267] on span "Apply" at bounding box center [156, 268] width 17 height 9
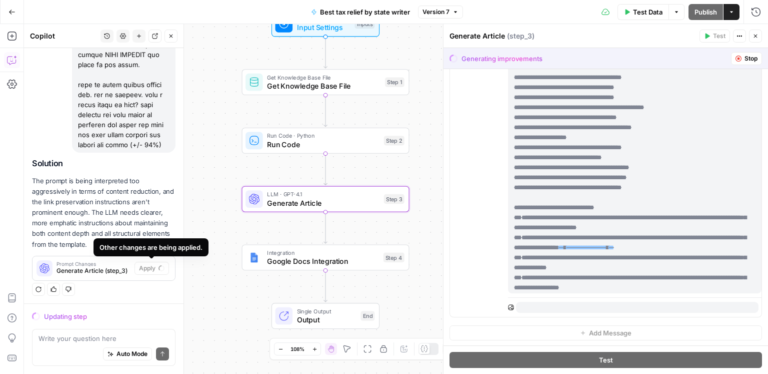
scroll to position [0, 0]
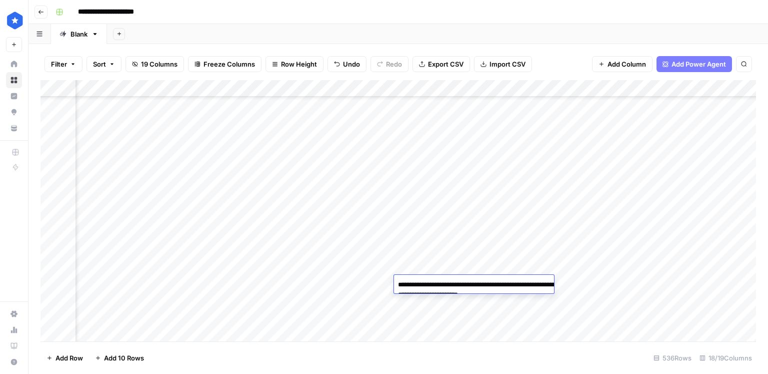
scroll to position [8882, 320]
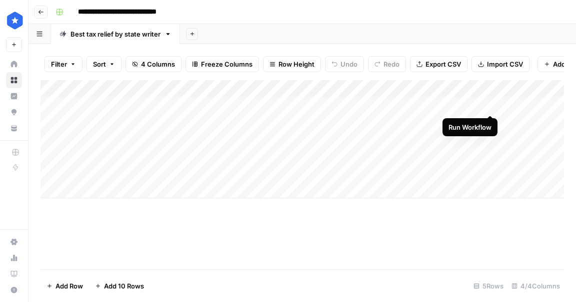
click at [490, 104] on div "Add Column" at bounding box center [303, 139] width 524 height 118
click at [405, 105] on div "Add Column" at bounding box center [303, 139] width 524 height 118
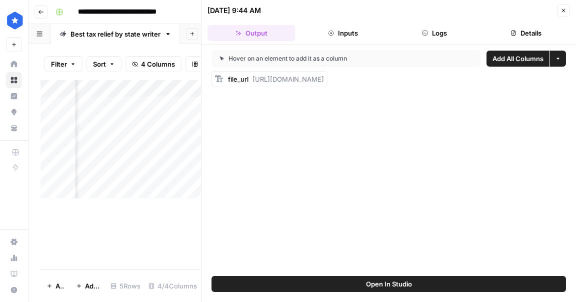
click at [514, 29] on button "Details" at bounding box center [527, 33] width 88 height 16
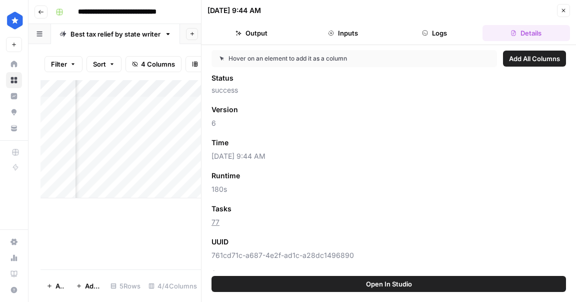
click at [557, 9] on div "[DATE] 9:44 AM Close" at bounding box center [389, 10] width 363 height 13
click at [561, 8] on icon "button" at bounding box center [564, 11] width 6 height 6
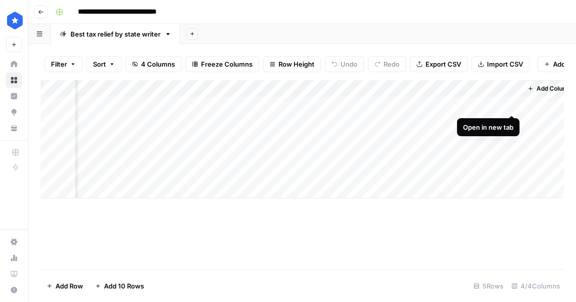
click at [510, 105] on div "Add Column" at bounding box center [303, 139] width 524 height 118
click at [282, 105] on div "Add Column" at bounding box center [303, 139] width 524 height 118
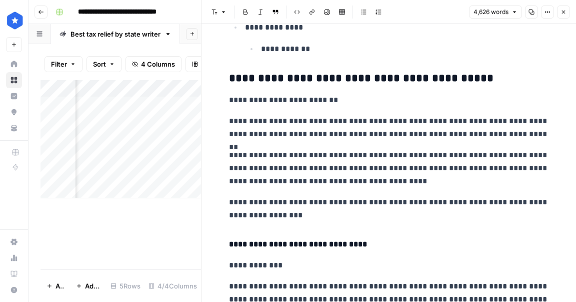
scroll to position [2756, 0]
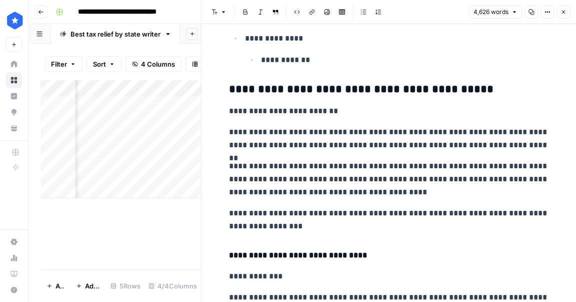
click at [303, 106] on p "**********" at bounding box center [389, 111] width 320 height 13
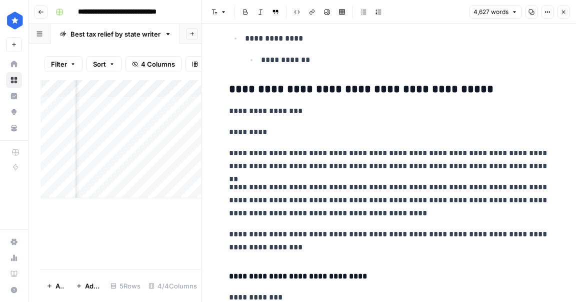
click at [565, 14] on icon "button" at bounding box center [564, 12] width 6 height 6
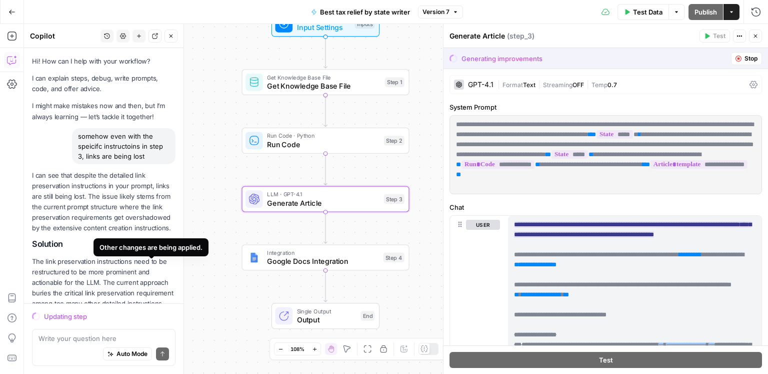
scroll to position [1179, 0]
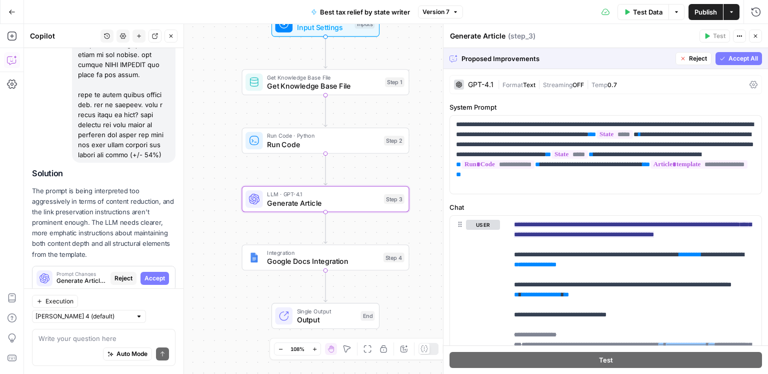
click at [148, 274] on span "Accept" at bounding box center [155, 278] width 21 height 9
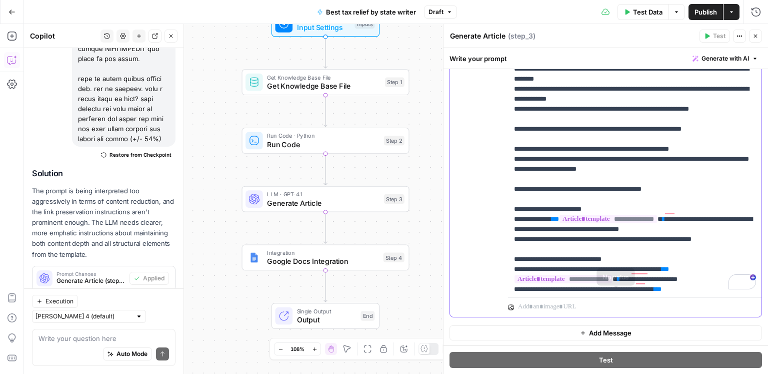
scroll to position [0, 0]
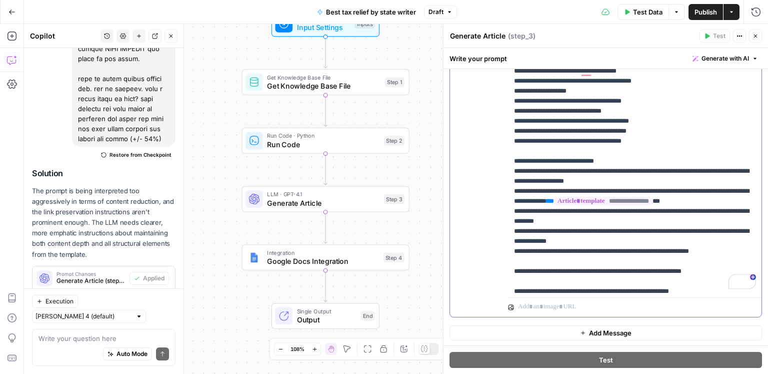
click at [703, 10] on span "Publish" at bounding box center [706, 12] width 23 height 10
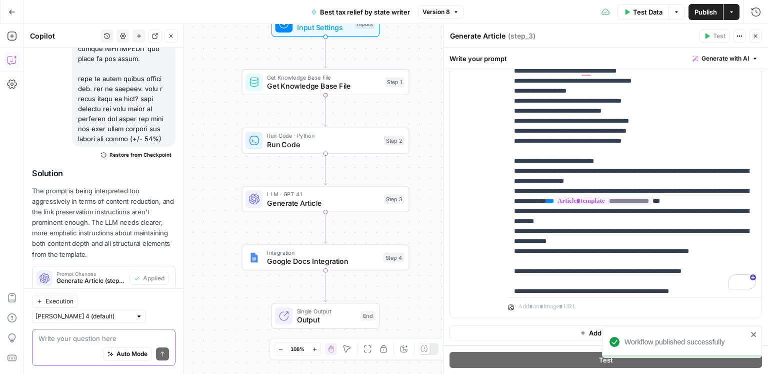
click at [78, 335] on textarea at bounding box center [104, 338] width 131 height 10
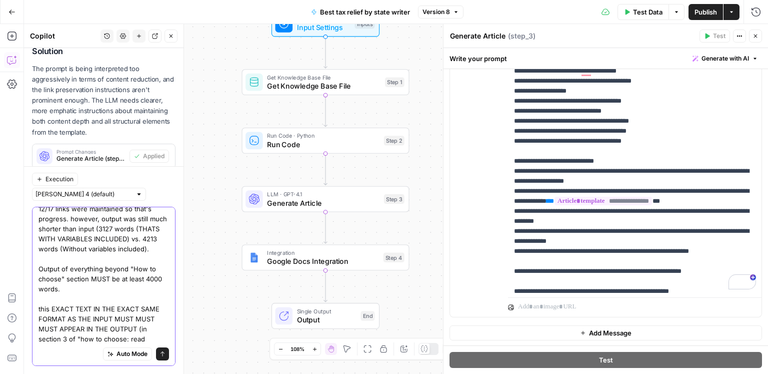
scroll to position [18, 0]
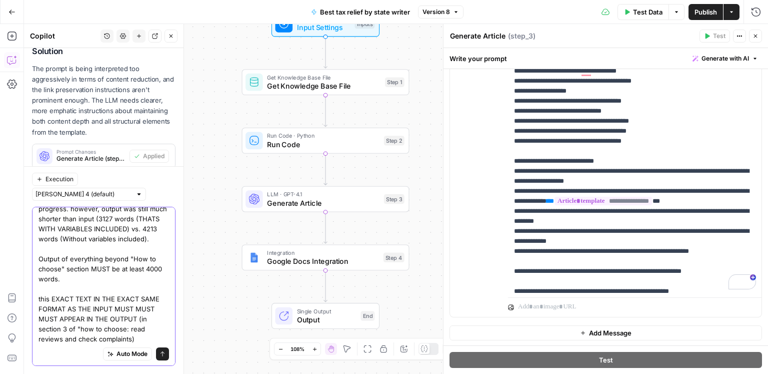
paste textarea "The most common complaints about tax relief companies we see on ConsumerAffairs…"
type textarea "12/17 links were maintained so that's progress. however, output was still much …"
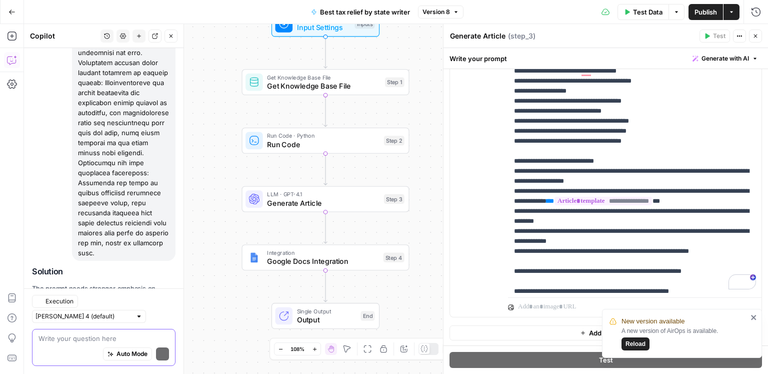
scroll to position [2096, 0]
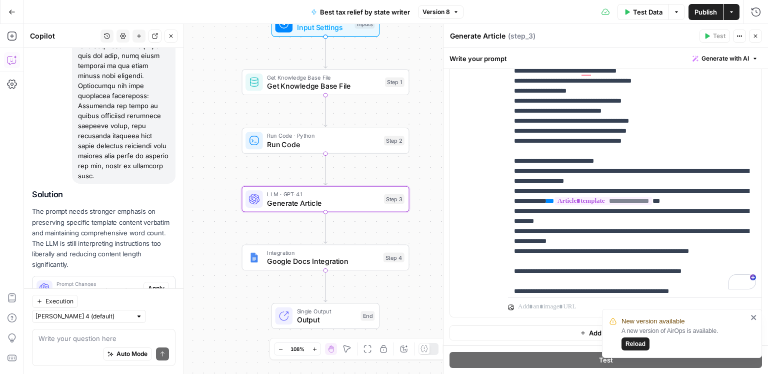
click at [152, 284] on span "Apply" at bounding box center [156, 288] width 17 height 9
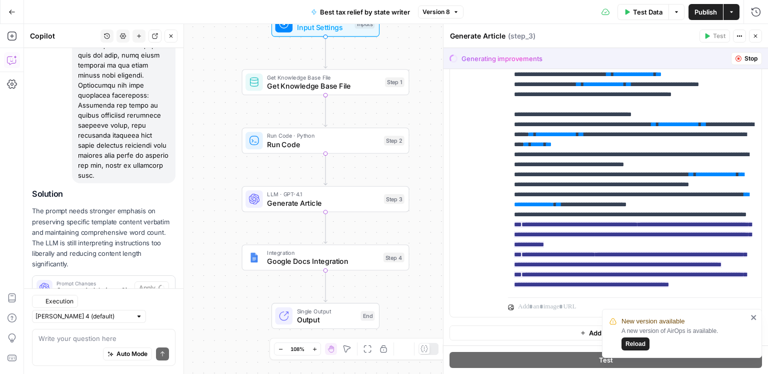
scroll to position [2048, 0]
click at [741, 61] on span "Accept All" at bounding box center [744, 58] width 30 height 9
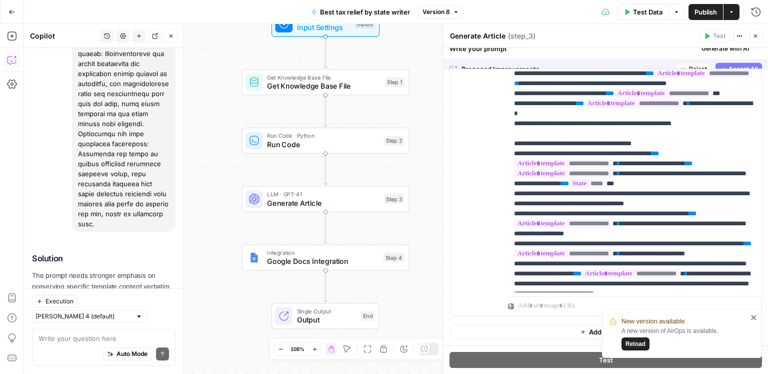
scroll to position [0, 0]
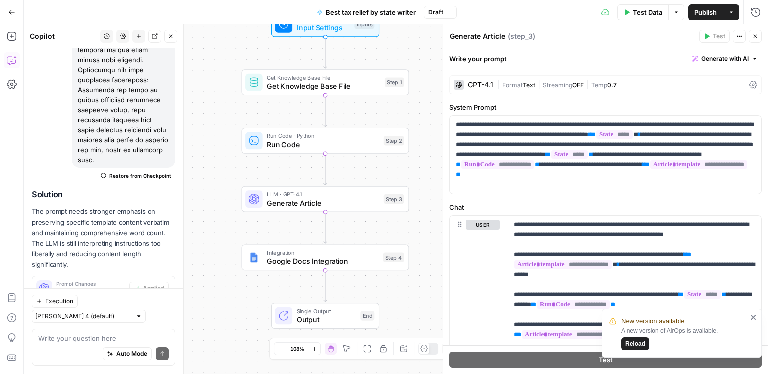
click at [701, 15] on span "Publish" at bounding box center [706, 12] width 23 height 10
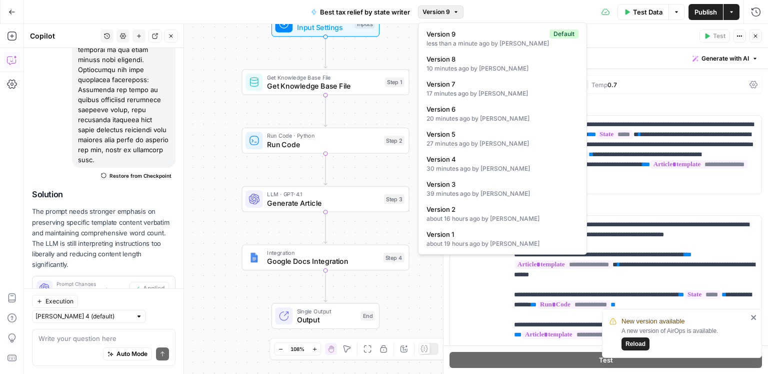
click at [436, 9] on span "Version 9" at bounding box center [437, 12] width 28 height 9
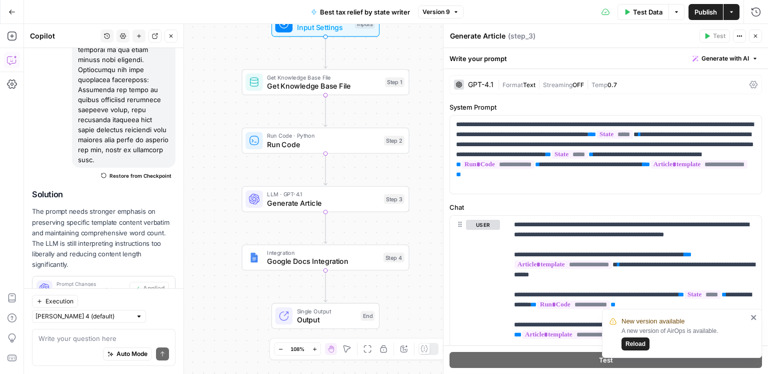
click at [755, 317] on icon "close" at bounding box center [754, 317] width 7 height 8
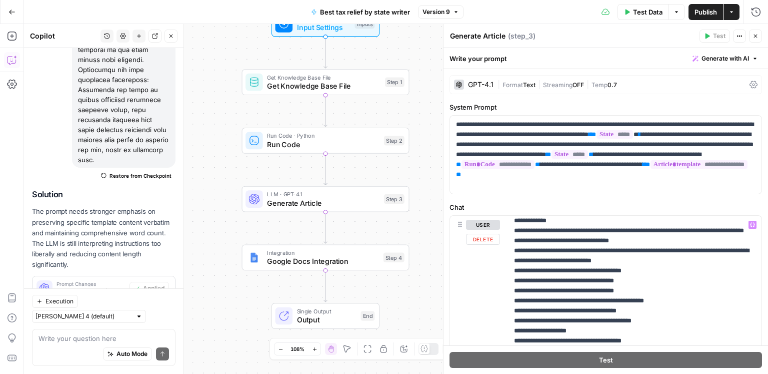
scroll to position [1076, 0]
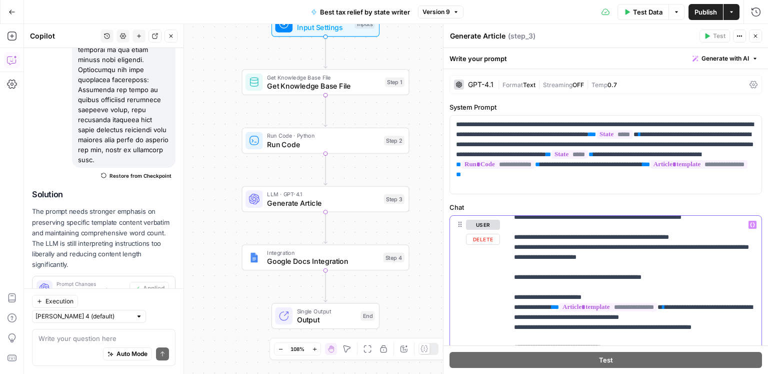
type input "m"
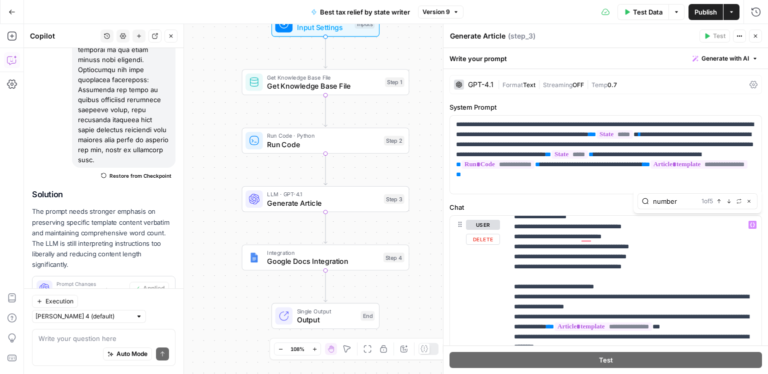
type input "number"
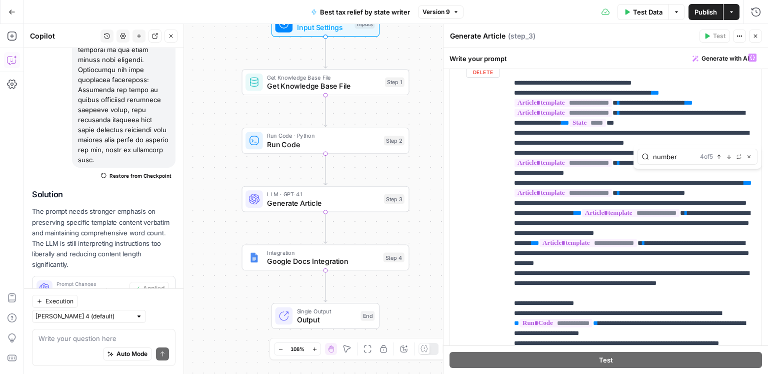
scroll to position [741, 0]
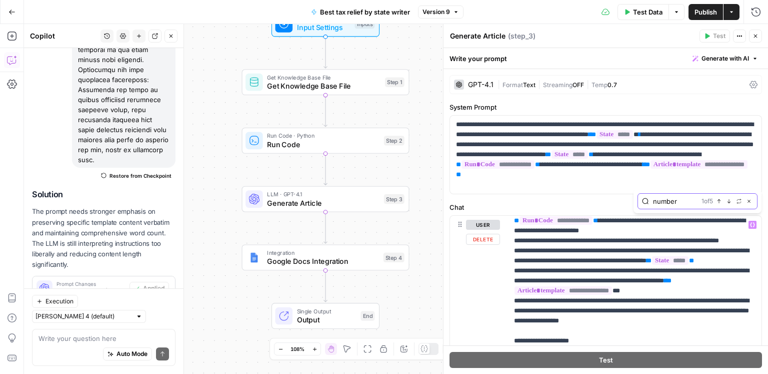
click at [750, 203] on icon "button" at bounding box center [749, 201] width 5 height 5
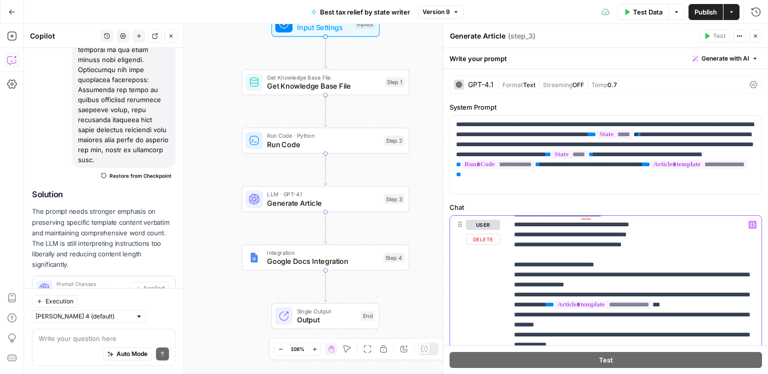
drag, startPoint x: 519, startPoint y: 295, endPoint x: 540, endPoint y: 294, distance: 21.0
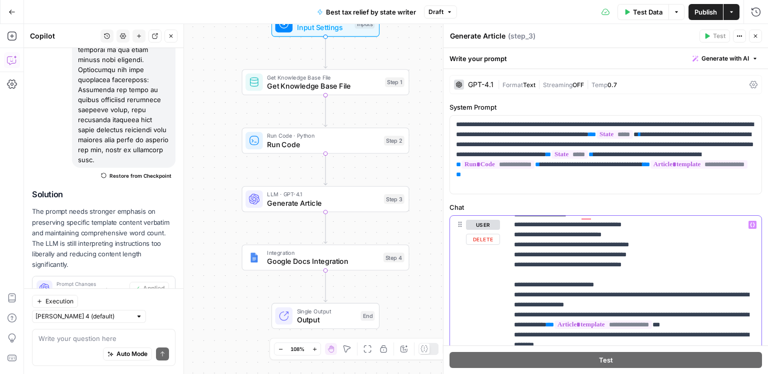
drag, startPoint x: 676, startPoint y: 295, endPoint x: 537, endPoint y: 292, distance: 139.0
copy p "**********"
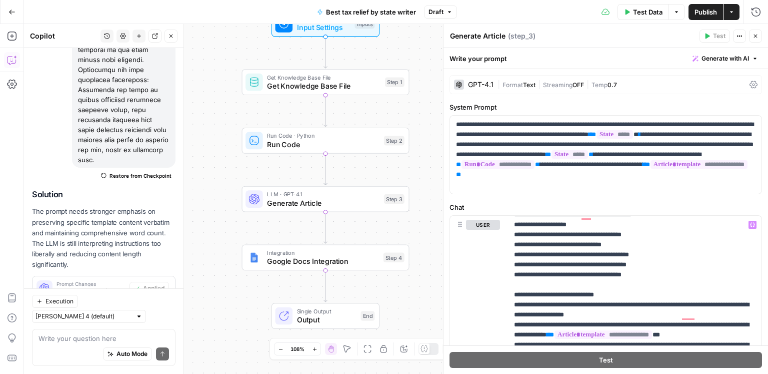
click at [702, 11] on span "Publish" at bounding box center [706, 12] width 23 height 10
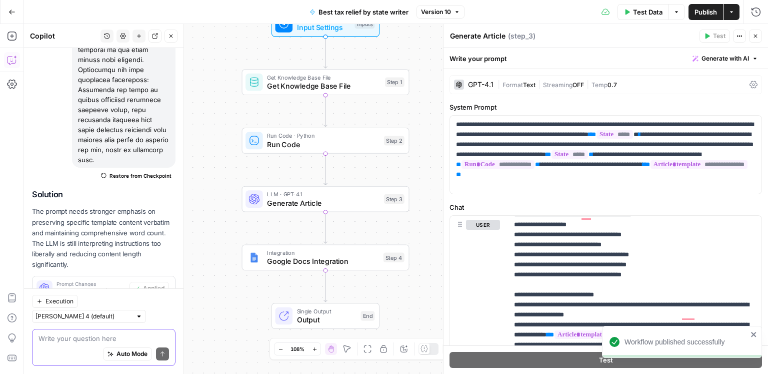
click at [105, 337] on textarea at bounding box center [104, 338] width 131 height 10
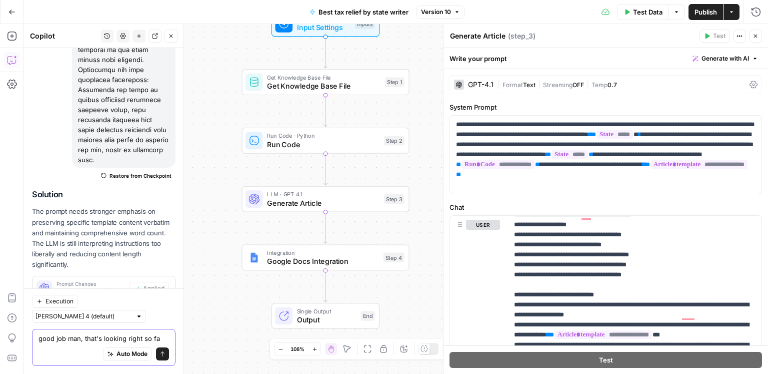
type textarea "good job man, that's looking right so far"
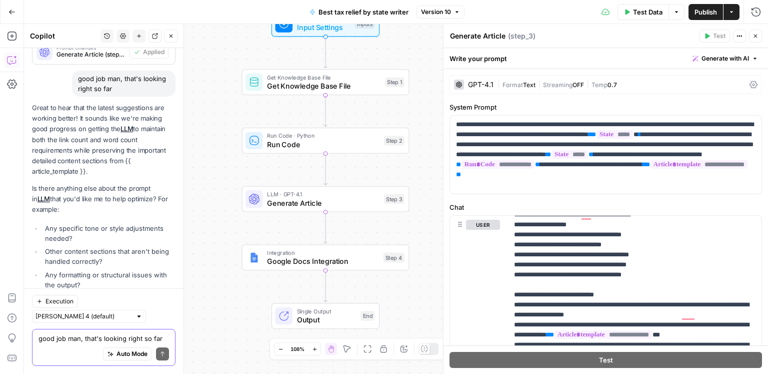
scroll to position [2328, 0]
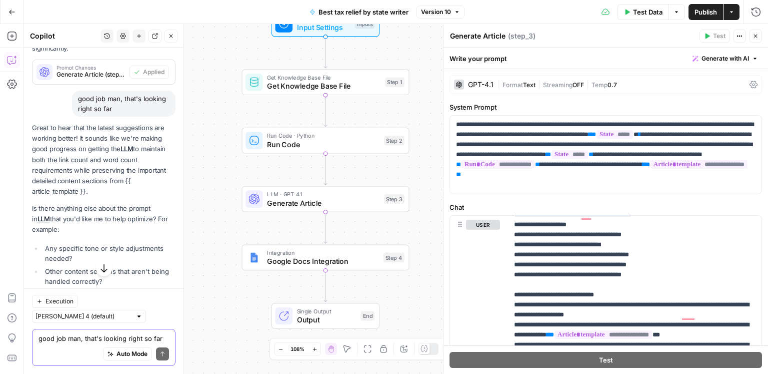
click at [63, 343] on textarea "good job man, that's looking right so far" at bounding box center [104, 338] width 131 height 10
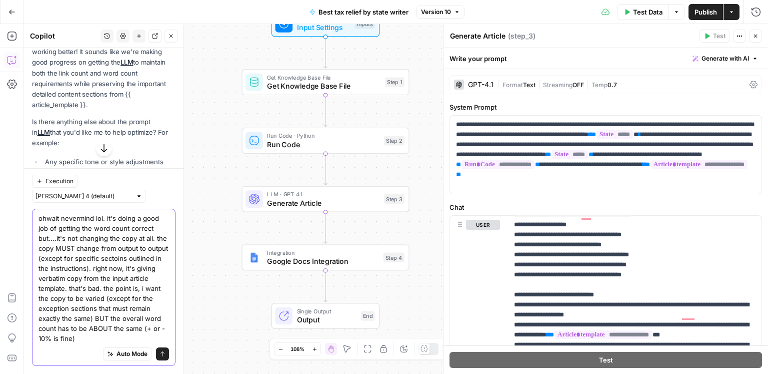
scroll to position [2496, 0]
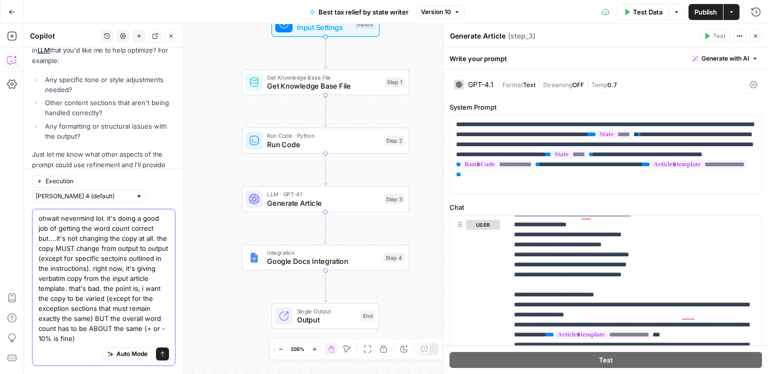
type textarea "ohwait nevermind lol. it's doing a good job of getting the word count correct b…"
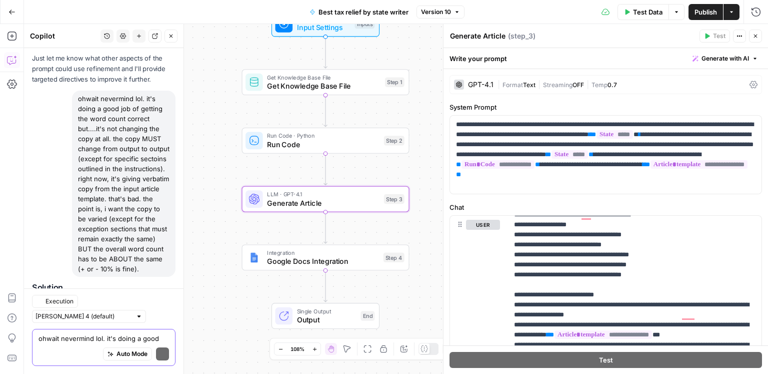
scroll to position [2685, 0]
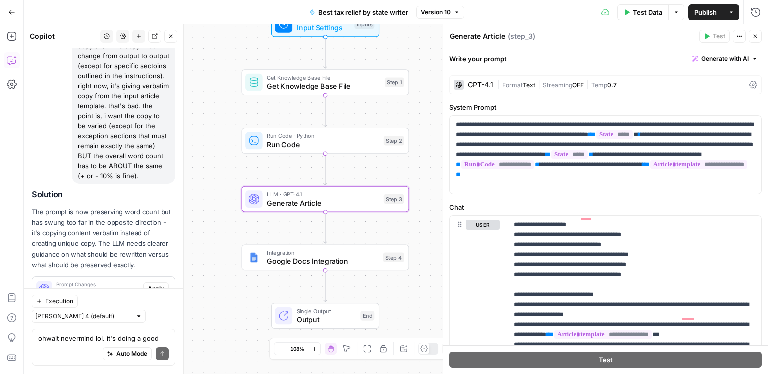
click at [160, 284] on span "Apply" at bounding box center [156, 288] width 17 height 9
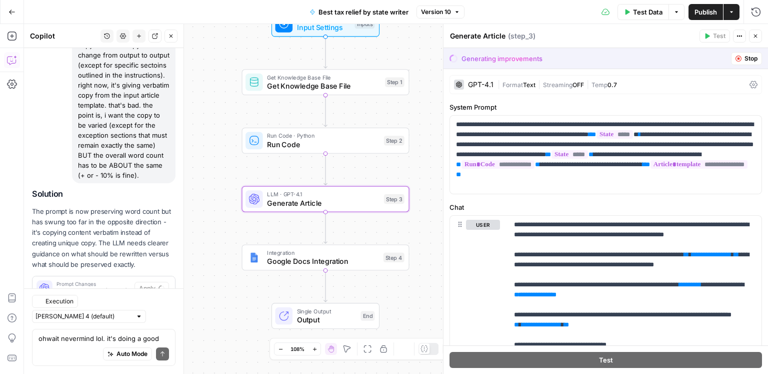
scroll to position [2621, 0]
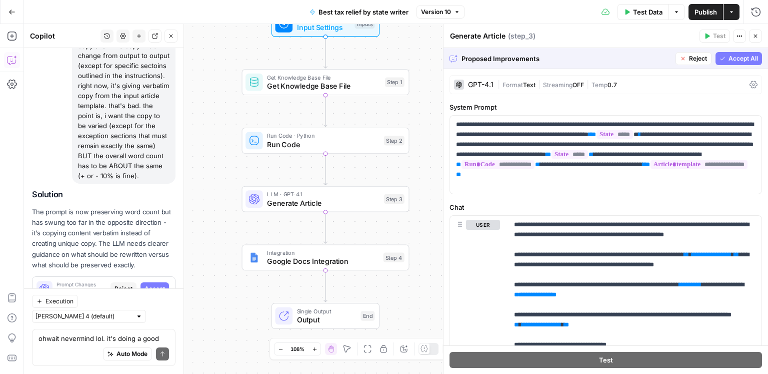
click at [743, 57] on span "Accept All" at bounding box center [744, 58] width 30 height 9
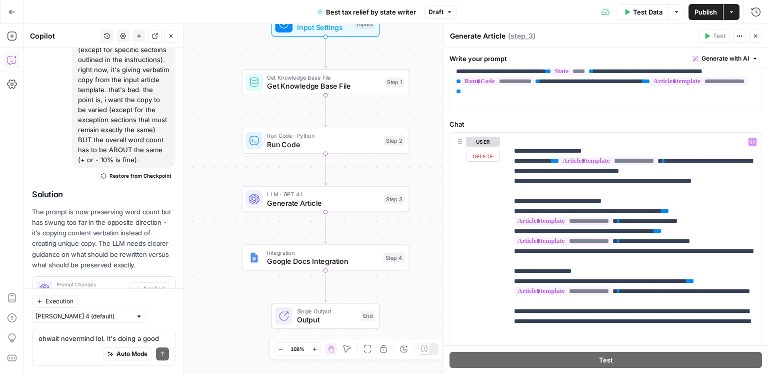
scroll to position [104, 0]
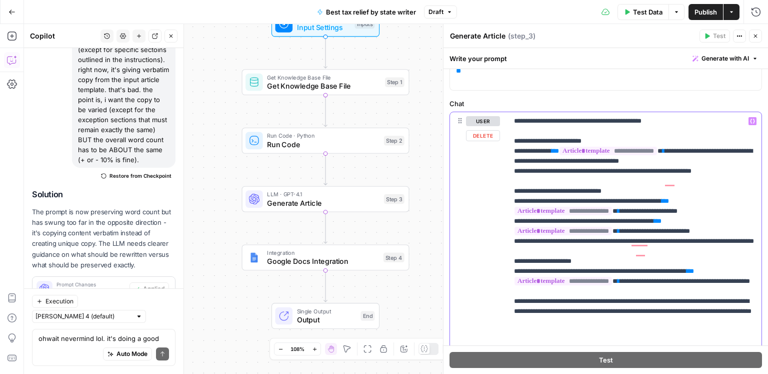
scroll to position [1631, 0]
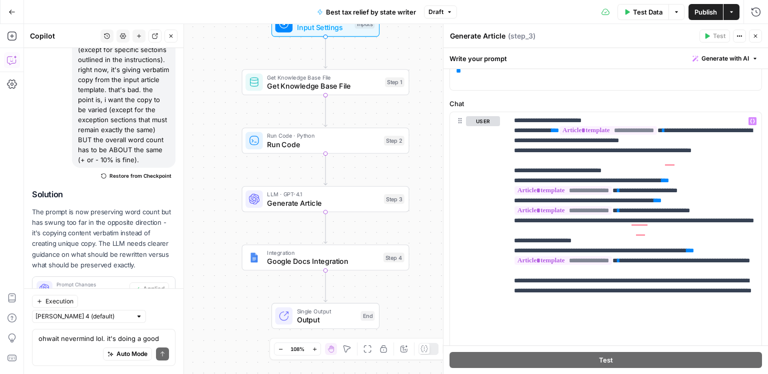
click at [708, 13] on span "Publish" at bounding box center [706, 12] width 23 height 10
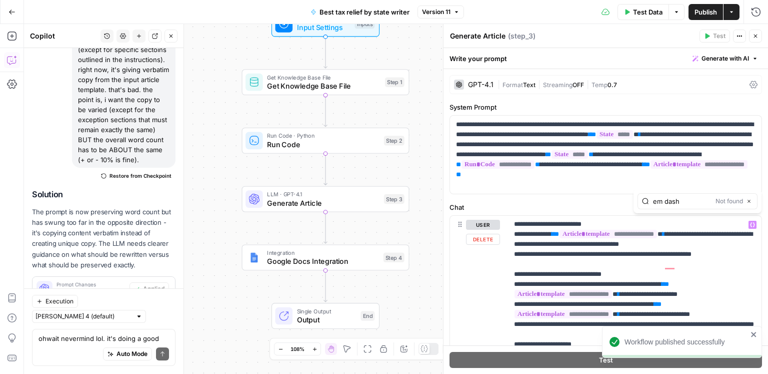
type input "em dash"
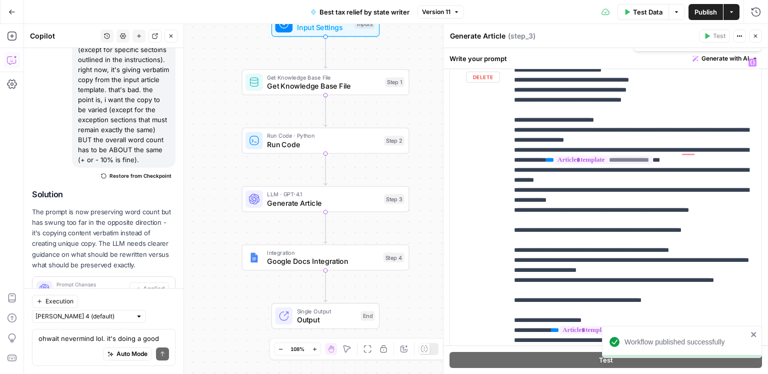
scroll to position [1348, 0]
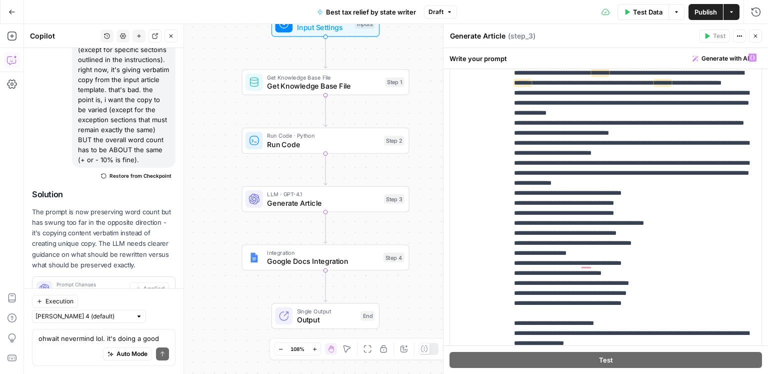
click at [704, 12] on span "Publish" at bounding box center [706, 12] width 23 height 10
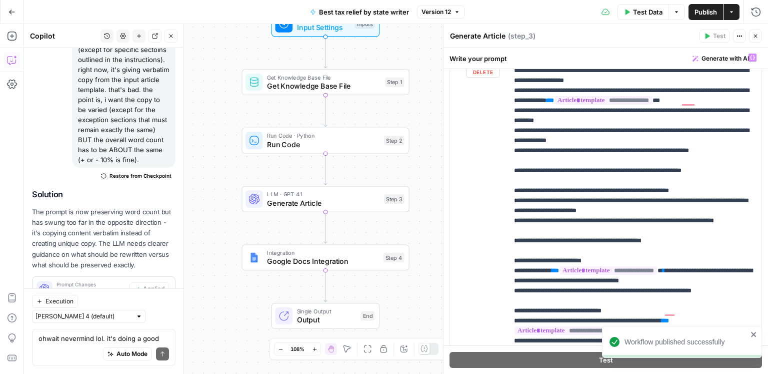
scroll to position [1433, 0]
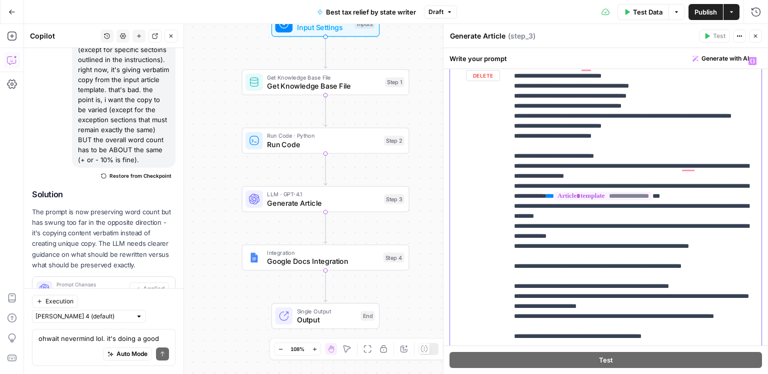
scroll to position [1314, 0]
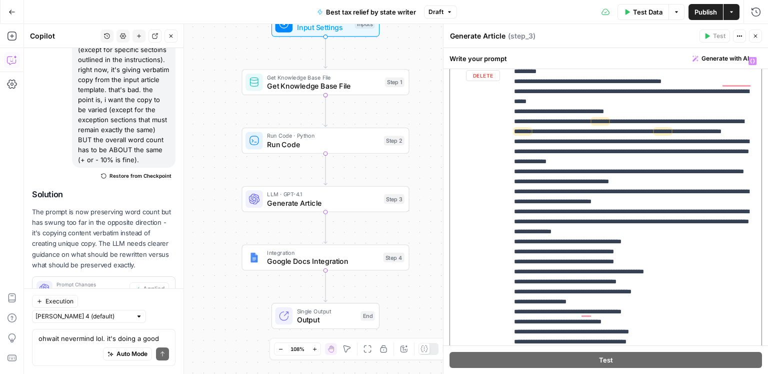
type input "complaint"
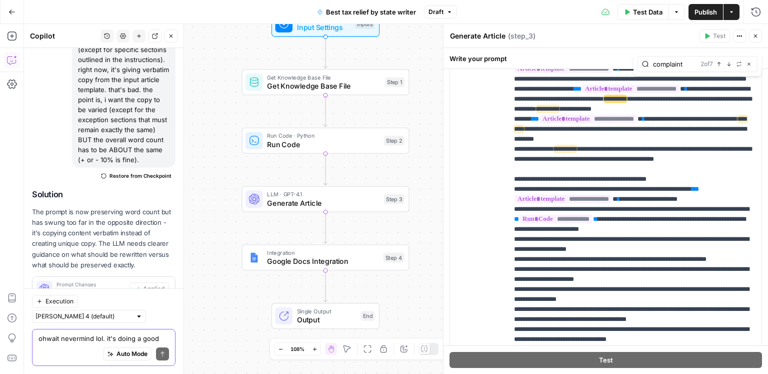
click at [66, 337] on textarea "ohwait nevermind lol. it's doing a good job of getting the word count correct b…" at bounding box center [104, 338] width 131 height 10
type textarea "okay we're really close! it"
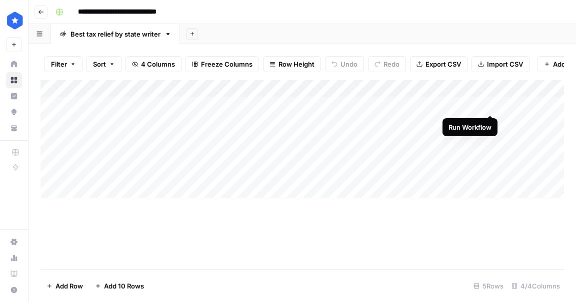
click at [488, 103] on div "Add Column" at bounding box center [303, 139] width 524 height 118
click at [493, 102] on div "Add Column" at bounding box center [303, 139] width 524 height 118
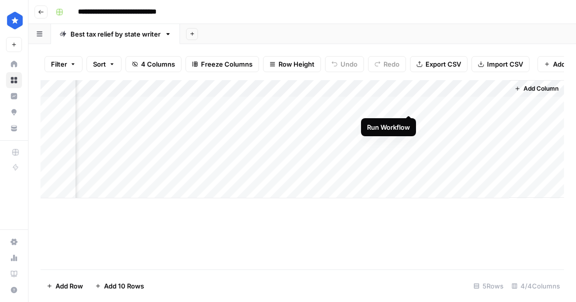
click at [409, 104] on div "Add Column" at bounding box center [303, 139] width 524 height 118
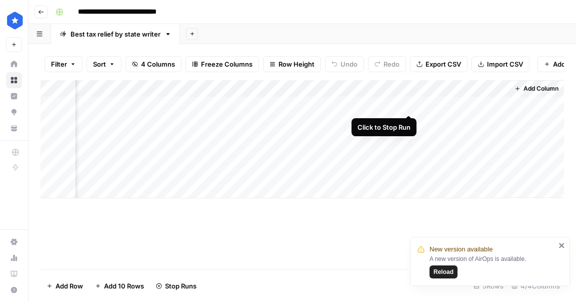
drag, startPoint x: 412, startPoint y: 104, endPoint x: 403, endPoint y: 105, distance: 9.1
click at [412, 104] on div "Add Column" at bounding box center [303, 139] width 524 height 118
click at [447, 273] on span "Reload" at bounding box center [444, 271] width 20 height 9
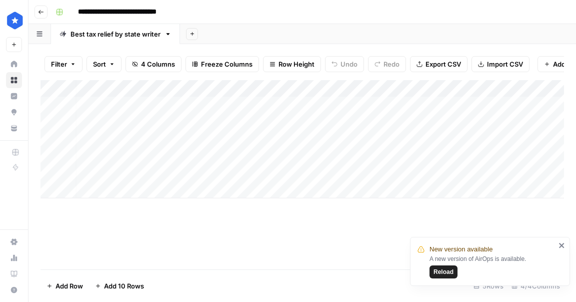
scroll to position [0, 6]
click at [484, 107] on div "Add Column" at bounding box center [303, 139] width 524 height 118
click at [562, 244] on icon "close" at bounding box center [562, 245] width 7 height 8
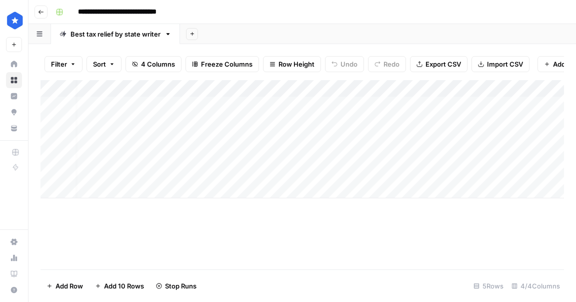
scroll to position [0, 8]
click at [466, 104] on div "Add Column" at bounding box center [303, 139] width 524 height 118
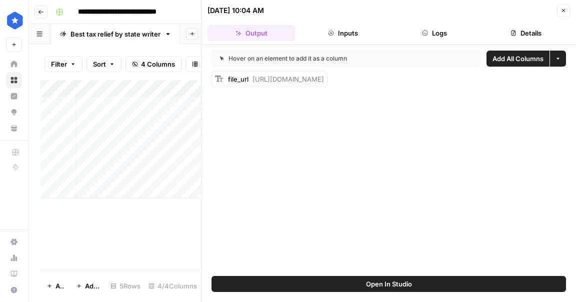
click at [507, 33] on button "Details" at bounding box center [527, 33] width 88 height 16
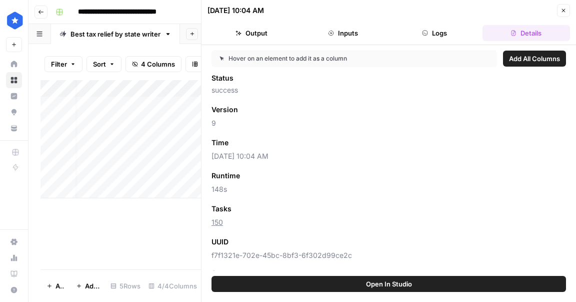
click at [559, 11] on button "Close" at bounding box center [563, 10] width 13 height 13
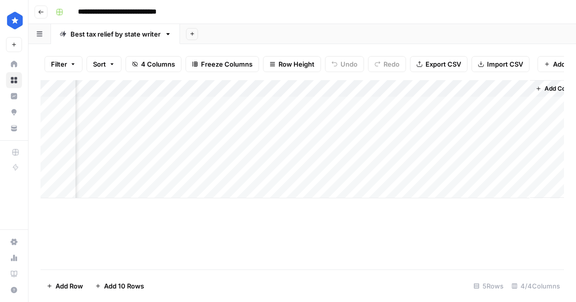
scroll to position [0, 82]
click at [499, 103] on div "Add Column" at bounding box center [303, 139] width 524 height 118
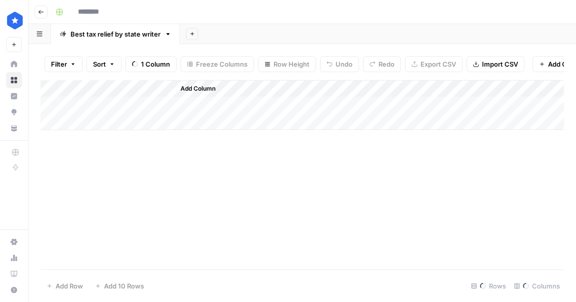
type input "**********"
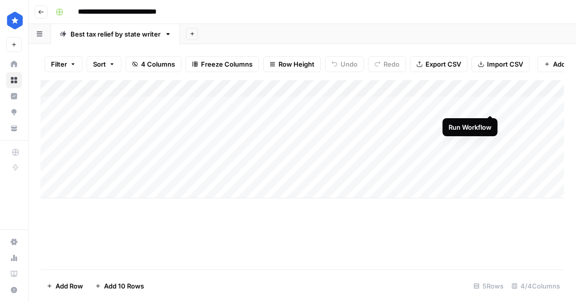
click at [490, 107] on div "Add Column" at bounding box center [303, 139] width 524 height 118
click at [494, 104] on div "Add Column" at bounding box center [303, 139] width 524 height 118
click at [395, 106] on div "Add Column" at bounding box center [303, 139] width 524 height 118
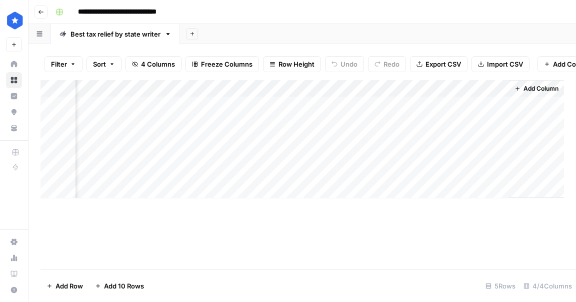
scroll to position [0, 80]
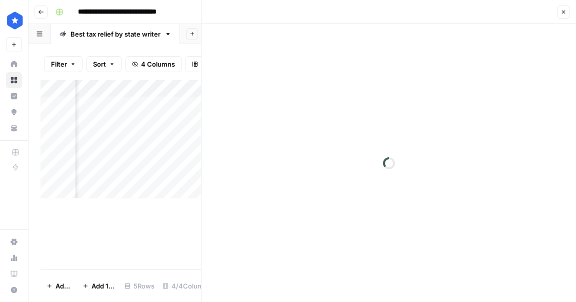
click at [397, 105] on div at bounding box center [389, 163] width 375 height 278
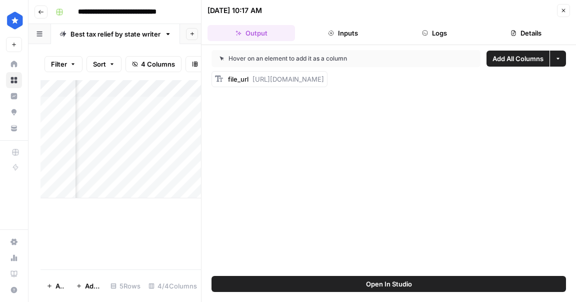
click at [514, 26] on button "Details" at bounding box center [527, 33] width 88 height 16
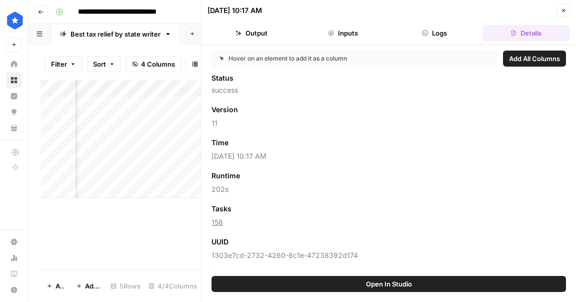
click at [569, 11] on button "Close" at bounding box center [563, 10] width 13 height 13
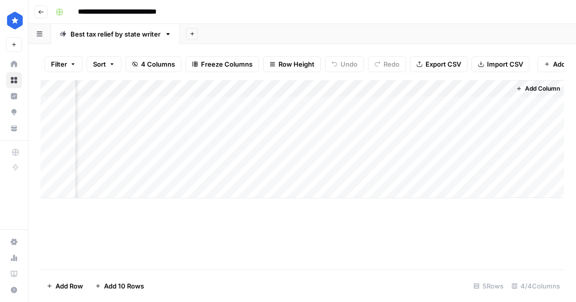
scroll to position [0, 70]
click at [286, 105] on div "Add Column" at bounding box center [303, 139] width 524 height 118
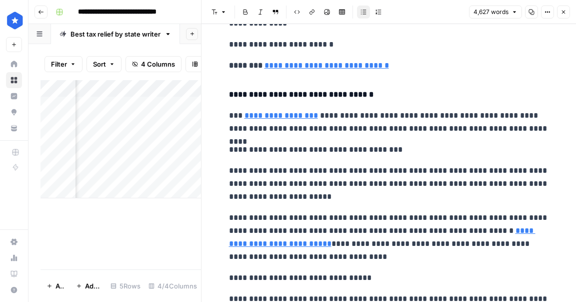
scroll to position [4794, 0]
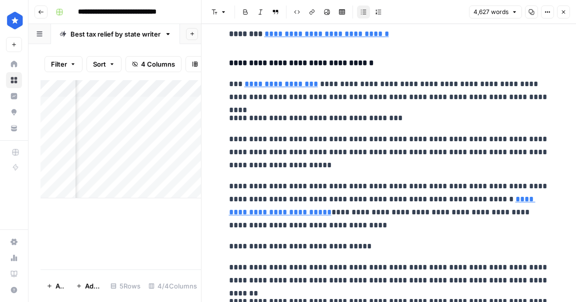
click at [291, 112] on p "**********" at bounding box center [389, 118] width 320 height 13
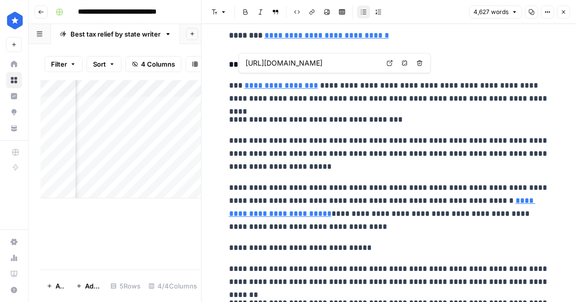
click at [225, 11] on icon "button" at bounding box center [224, 12] width 6 height 6
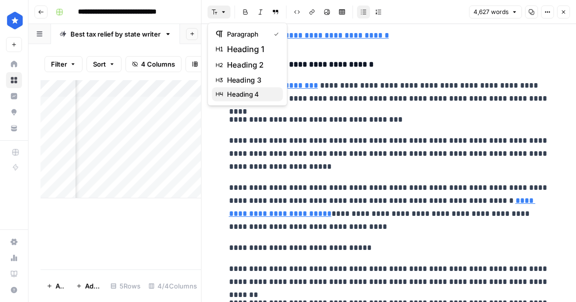
click at [251, 98] on span "heading 4" at bounding box center [251, 94] width 48 height 10
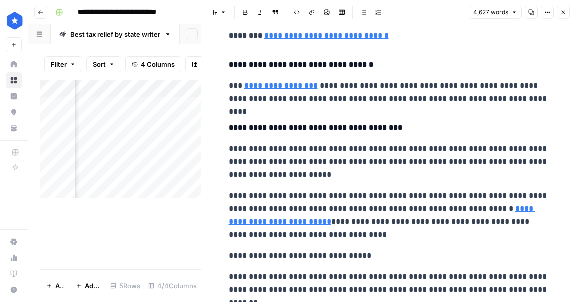
scroll to position [0, 0]
click at [315, 250] on p "**********" at bounding box center [389, 255] width 320 height 13
click at [222, 11] on icon "button" at bounding box center [224, 12] width 6 height 6
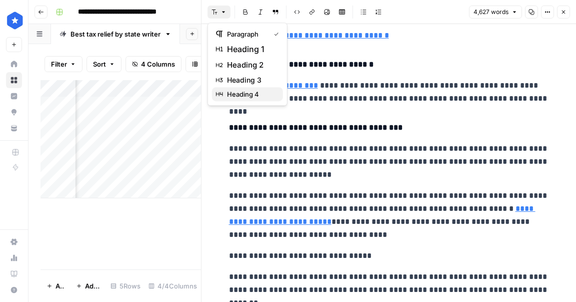
click at [242, 93] on span "heading 4" at bounding box center [251, 94] width 48 height 10
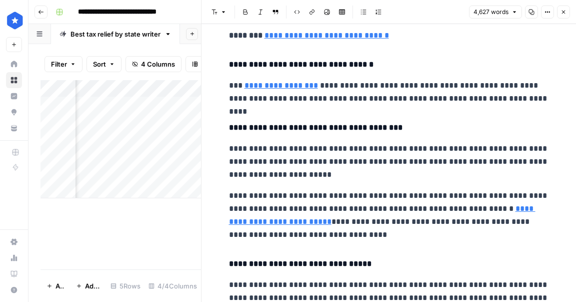
click at [564, 14] on icon "button" at bounding box center [564, 12] width 6 height 6
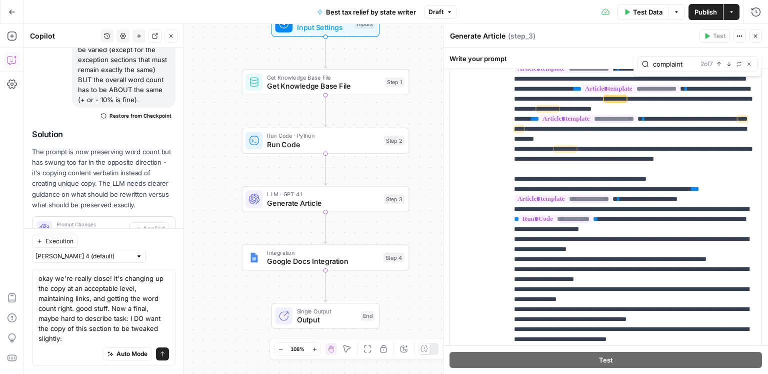
scroll to position [2777, 0]
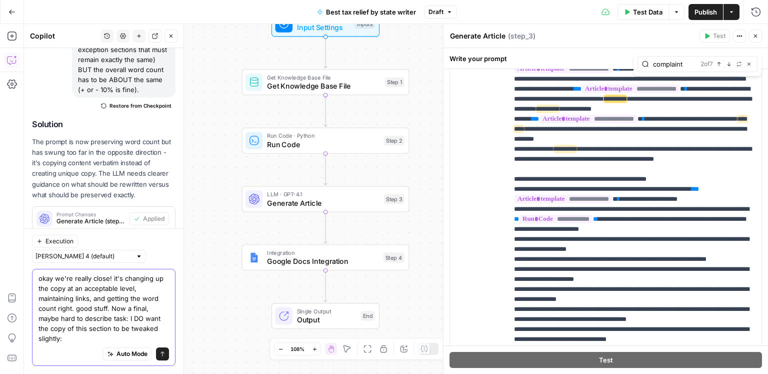
click at [163, 330] on textarea "okay we're really close! it's changing up the copy at an acceptable level, main…" at bounding box center [104, 308] width 131 height 70
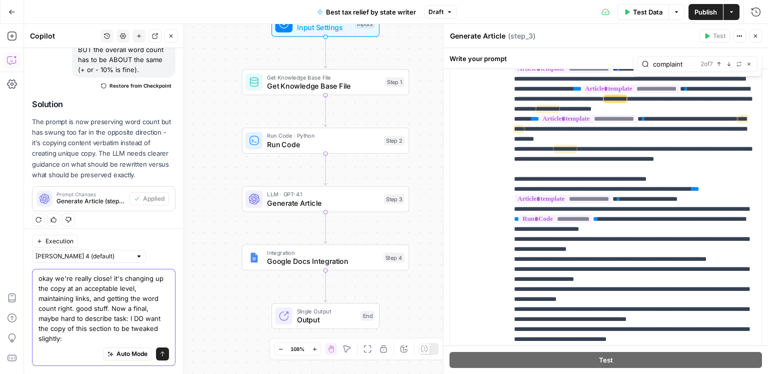
paste textarea "Poor communication and unresponsive representatives: Customers frequently repor…"
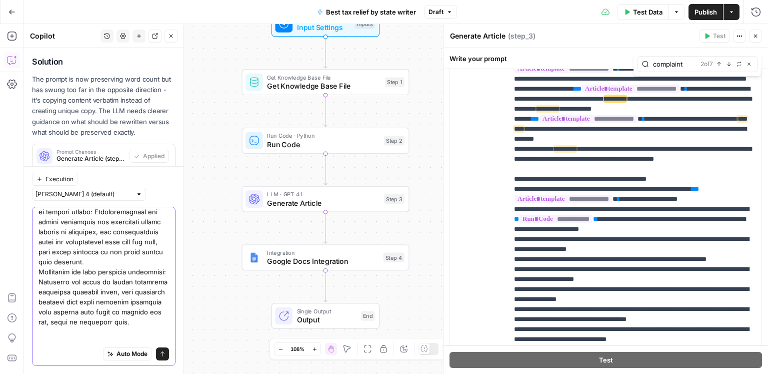
scroll to position [328, 0]
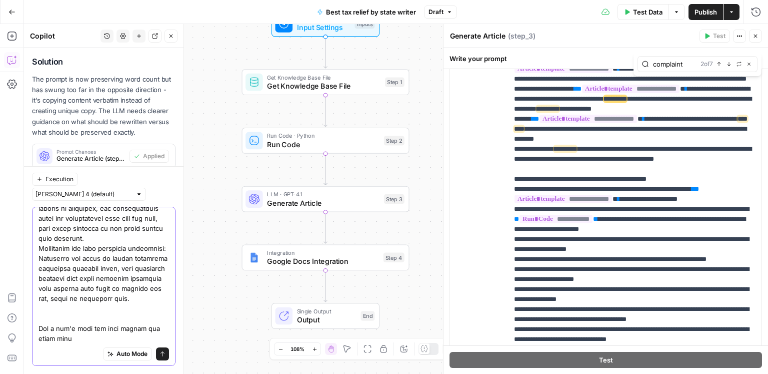
click at [168, 321] on textarea at bounding box center [104, 118] width 131 height 450
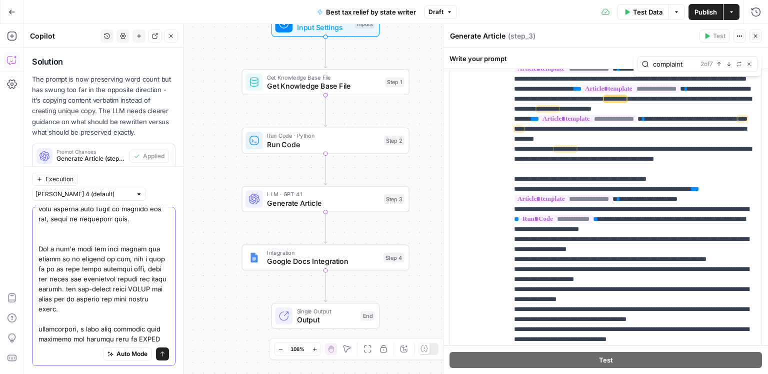
scroll to position [408, 0]
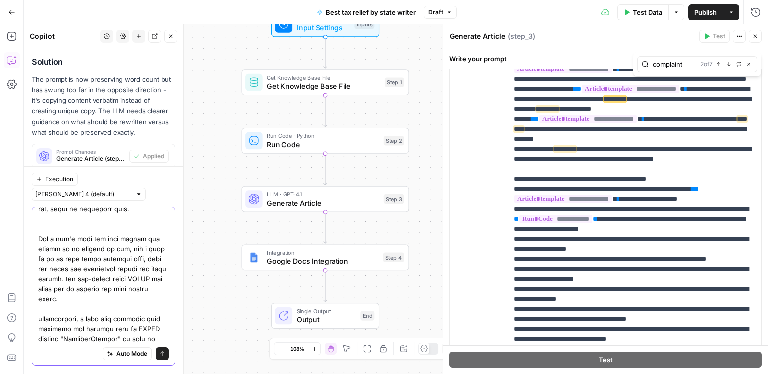
type textarea "okay we're really close! it's changing up the copy at an acceptable level, main…"
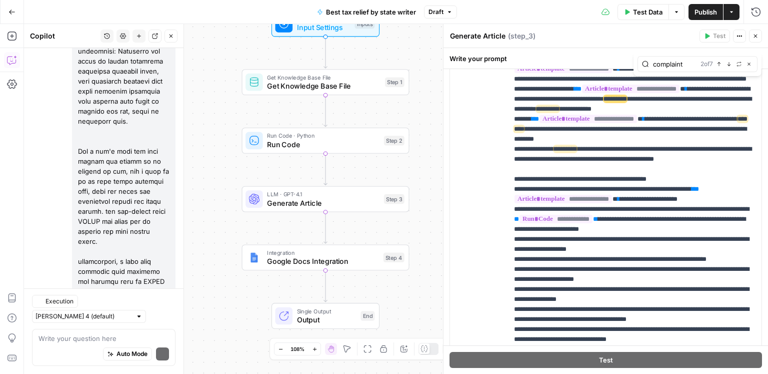
scroll to position [3606, 0]
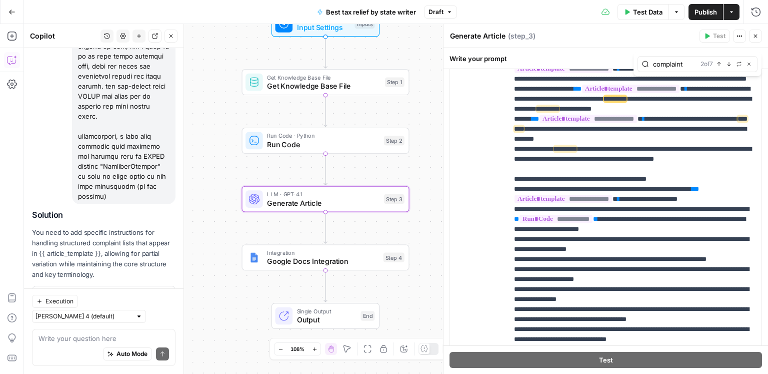
click at [157, 294] on span "Apply" at bounding box center [156, 298] width 17 height 9
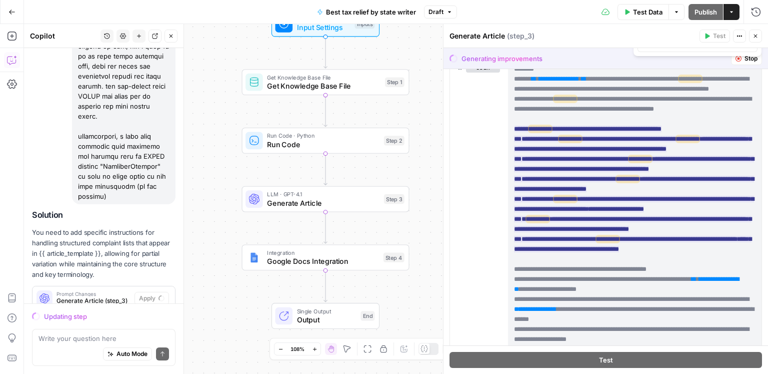
scroll to position [0, 0]
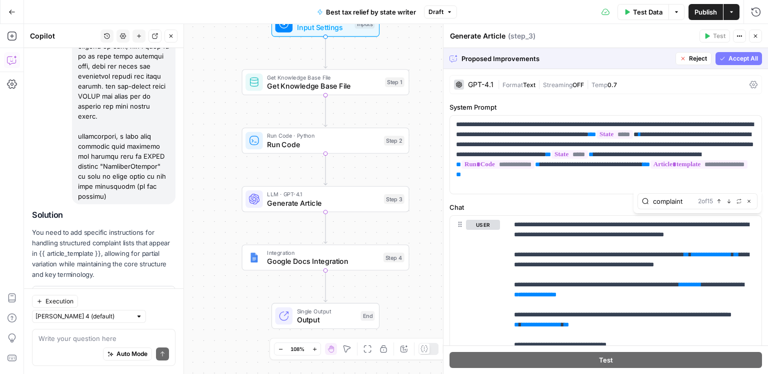
click at [745, 58] on span "Accept All" at bounding box center [744, 58] width 30 height 9
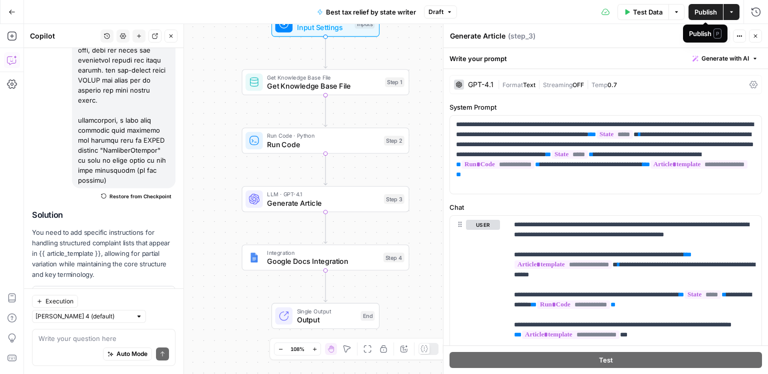
click at [712, 13] on span "Publish" at bounding box center [706, 12] width 23 height 10
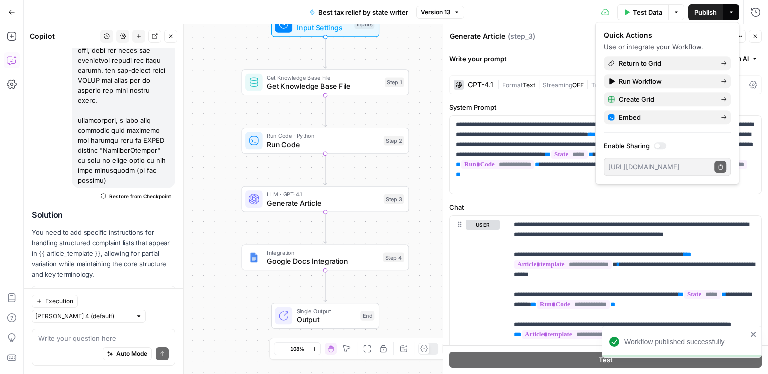
click at [443, 16] on span "Version 13" at bounding box center [436, 12] width 30 height 9
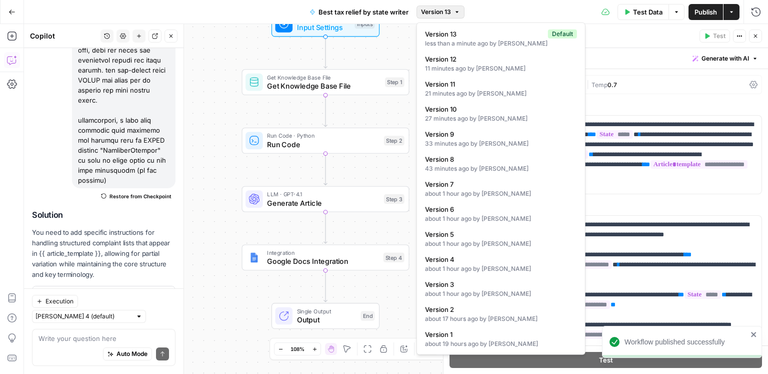
click at [443, 16] on span "Version 13" at bounding box center [436, 12] width 30 height 9
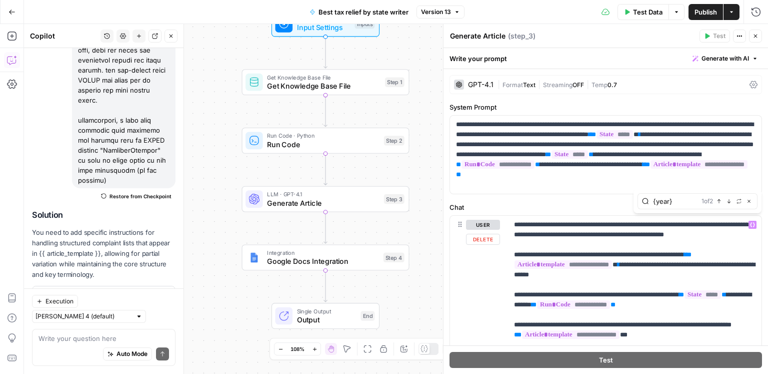
type input "{year}"
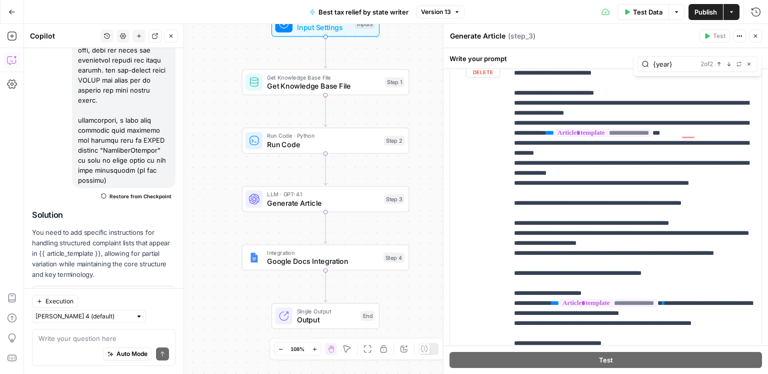
scroll to position [1548, 0]
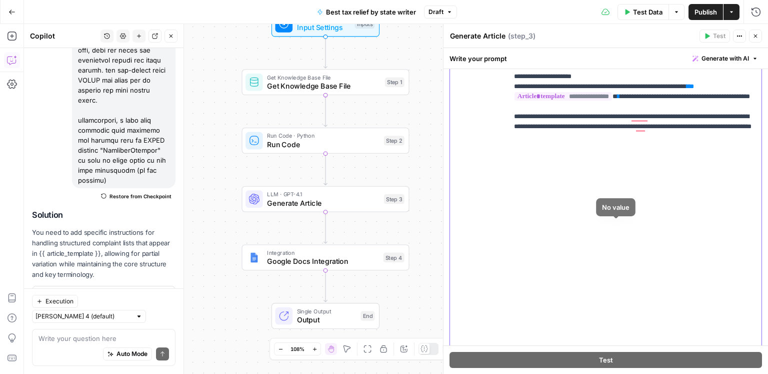
scroll to position [224, 0]
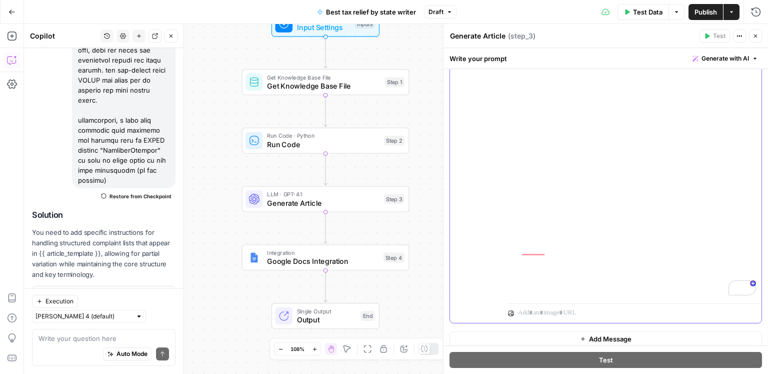
scroll to position [326, 0]
click at [695, 15] on span "Publish" at bounding box center [706, 12] width 23 height 10
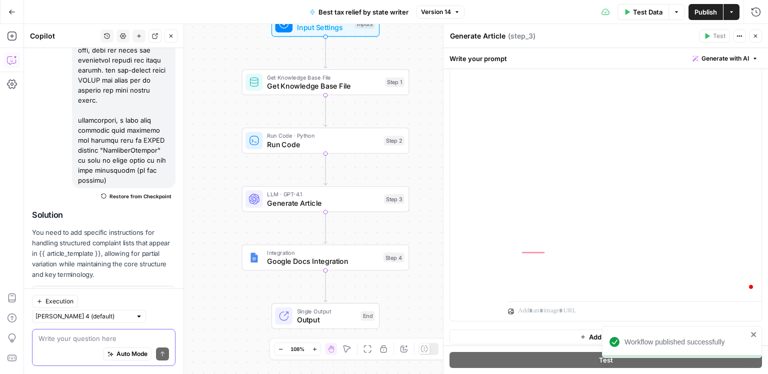
click at [92, 336] on textarea at bounding box center [104, 338] width 131 height 10
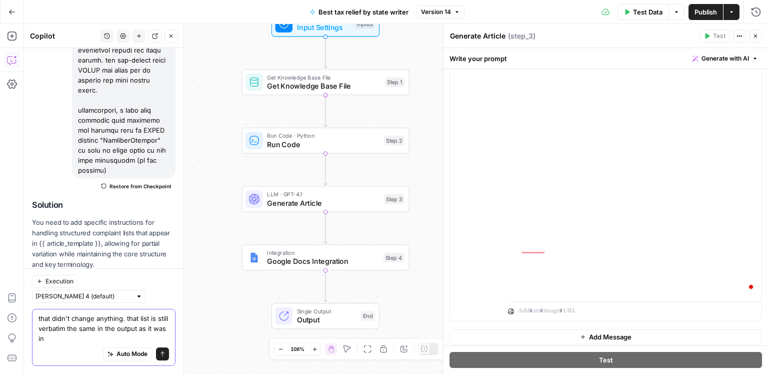
scroll to position [3642, 0]
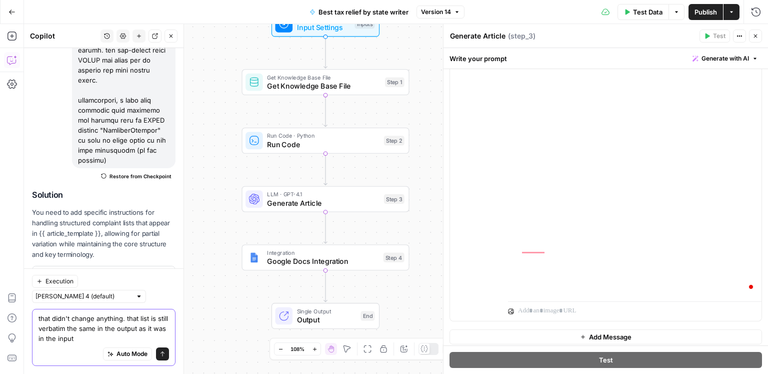
type textarea "that didn't change anything. that list is still verbatim the same in the output…"
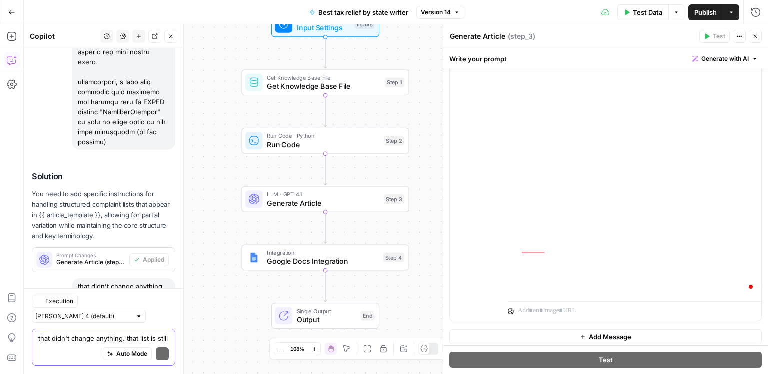
scroll to position [3802, 0]
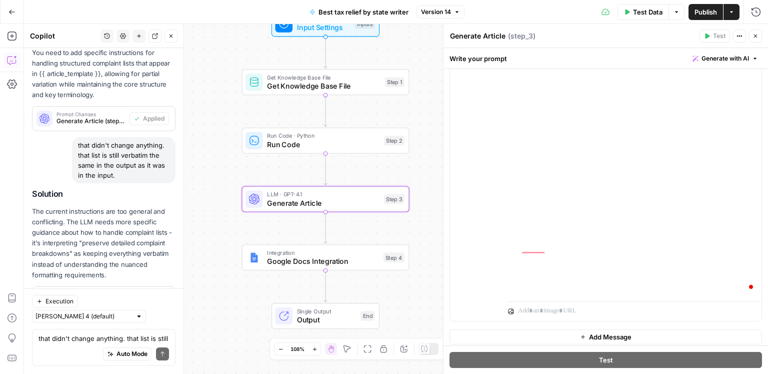
click at [158, 294] on span "Apply" at bounding box center [156, 298] width 17 height 9
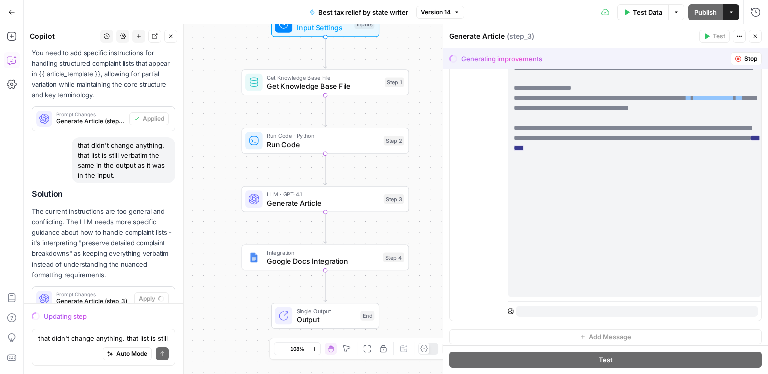
scroll to position [0, 0]
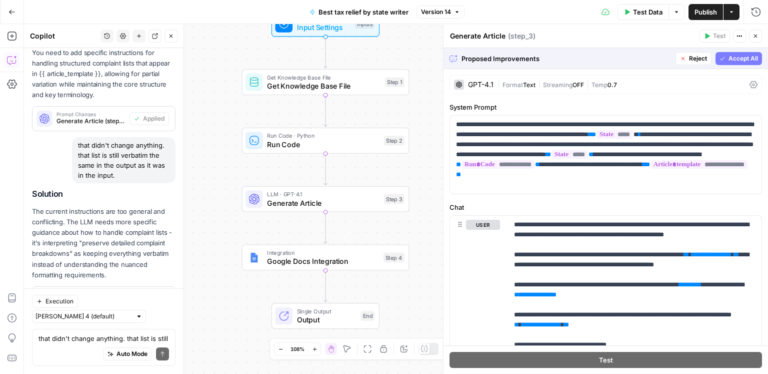
click at [738, 60] on span "Accept All" at bounding box center [744, 58] width 30 height 9
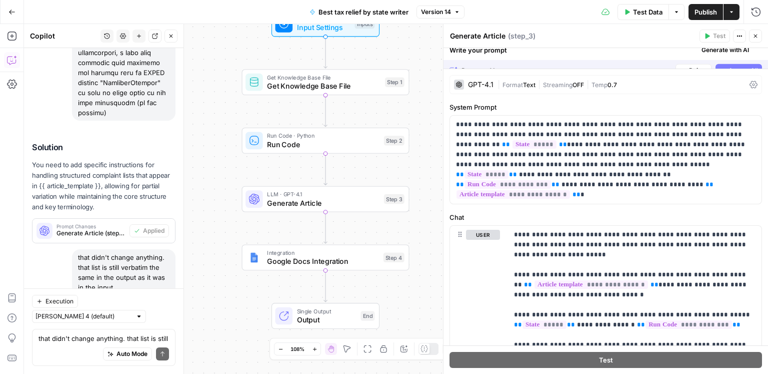
scroll to position [3818, 0]
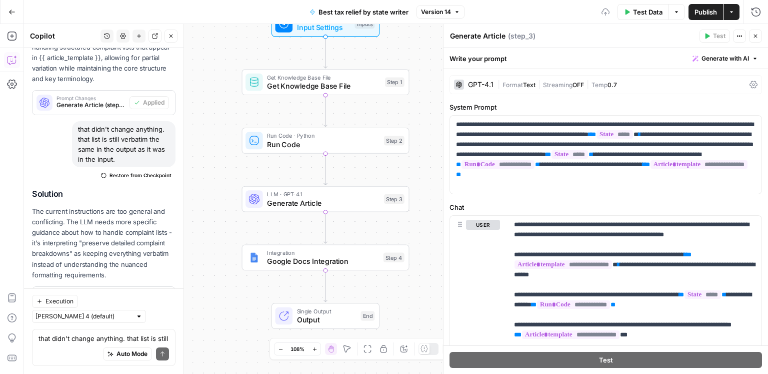
click at [708, 12] on span "Publish" at bounding box center [706, 12] width 23 height 10
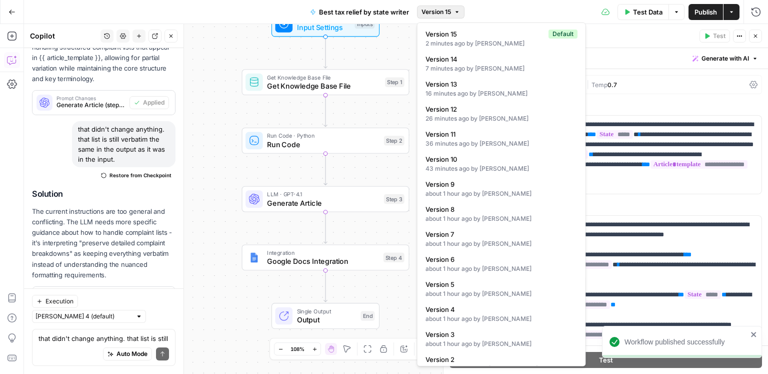
click at [455, 6] on button "Version 15" at bounding box center [441, 12] width 48 height 13
drag, startPoint x: 454, startPoint y: 8, endPoint x: 376, endPoint y: 1, distance: 78.4
click at [454, 8] on button "Version 15" at bounding box center [441, 12] width 48 height 13
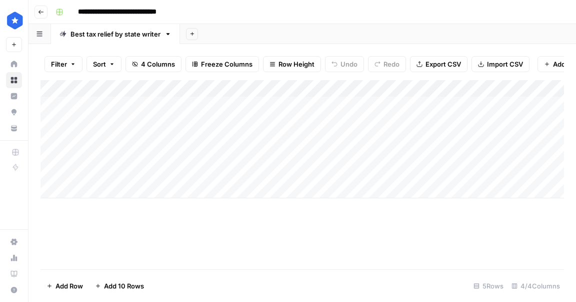
click at [491, 106] on div "Add Column" at bounding box center [303, 139] width 524 height 118
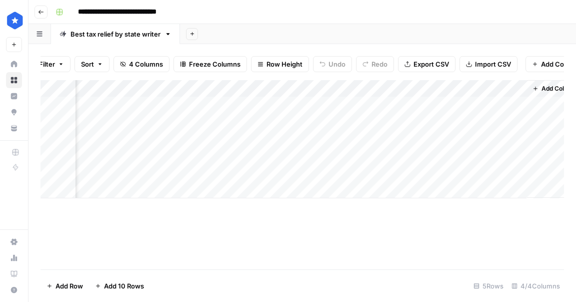
scroll to position [0, 73]
click at [506, 104] on div "Add Column" at bounding box center [303, 139] width 524 height 118
click at [281, 105] on div "Add Column" at bounding box center [303, 139] width 524 height 118
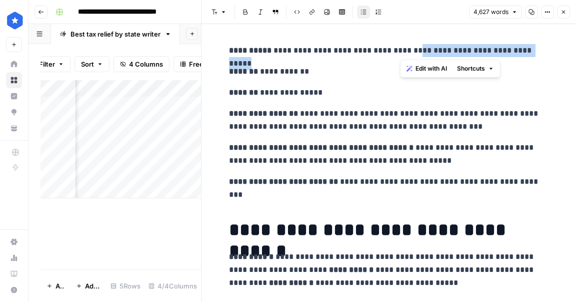
drag, startPoint x: 528, startPoint y: 52, endPoint x: 401, endPoint y: 55, distance: 127.5
click at [401, 55] on p "**********" at bounding box center [389, 50] width 320 height 13
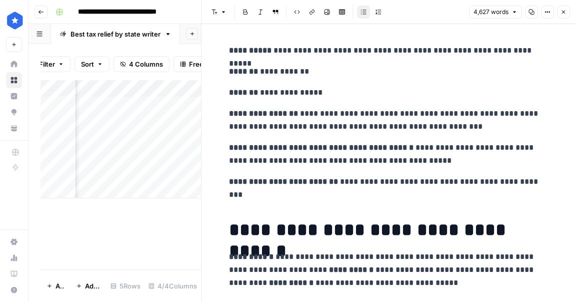
click at [526, 162] on p "**********" at bounding box center [389, 154] width 320 height 26
drag, startPoint x: 478, startPoint y: 163, endPoint x: 432, endPoint y: 163, distance: 45.5
click at [432, 163] on p "**********" at bounding box center [389, 154] width 320 height 26
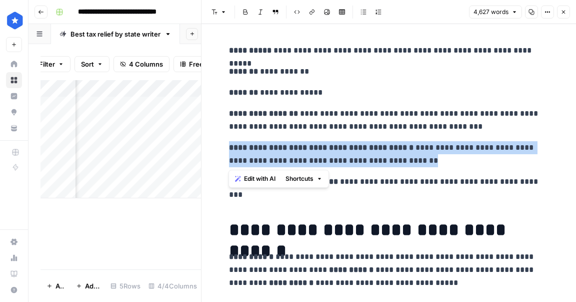
drag, startPoint x: 516, startPoint y: 162, endPoint x: 225, endPoint y: 151, distance: 291.7
click at [346, 159] on p "**********" at bounding box center [389, 154] width 320 height 26
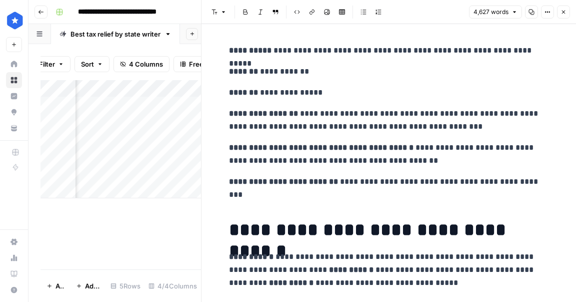
click at [337, 158] on p "**********" at bounding box center [389, 154] width 320 height 26
click at [338, 158] on p "**********" at bounding box center [389, 154] width 320 height 26
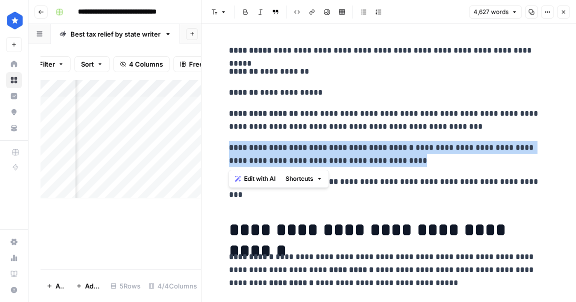
drag, startPoint x: 443, startPoint y: 165, endPoint x: 230, endPoint y: 151, distance: 214.0
click at [230, 151] on p "**********" at bounding box center [389, 154] width 320 height 26
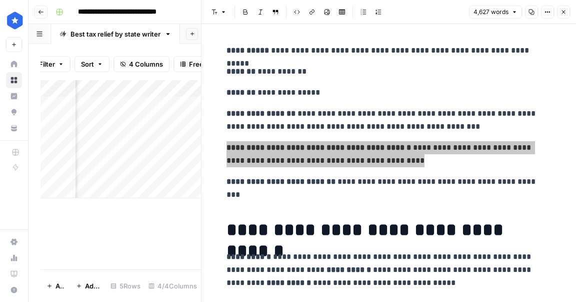
scroll to position [734, 0]
